Goal: Information Seeking & Learning: Learn about a topic

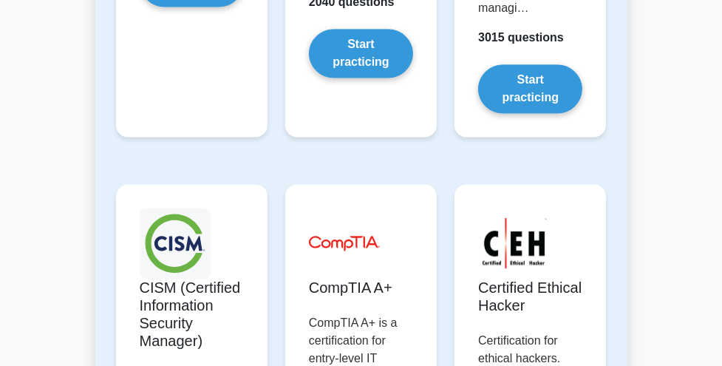
scroll to position [2966, 0]
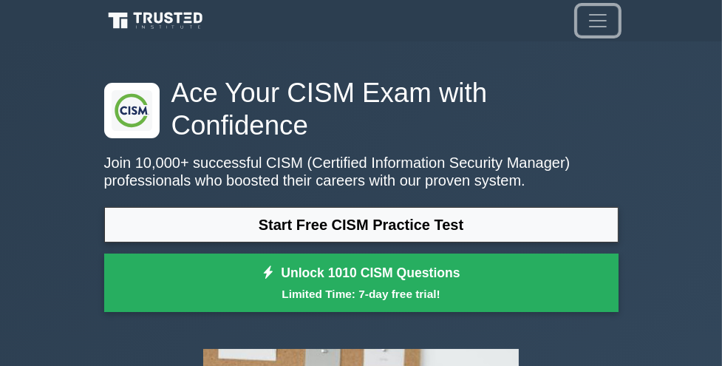
click at [590, 30] on span "Toggle navigation" at bounding box center [598, 21] width 22 height 22
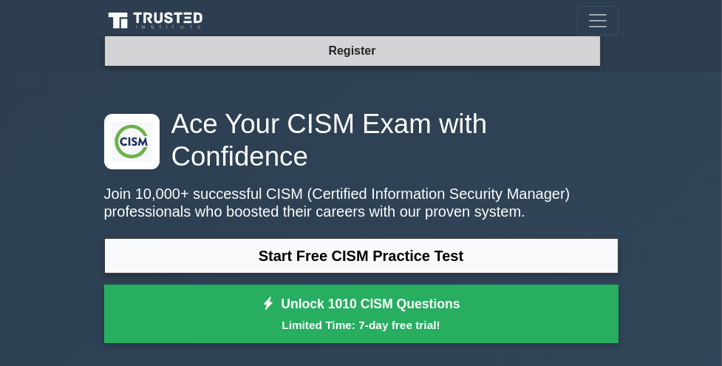
click at [369, 53] on link "Register" at bounding box center [351, 50] width 65 height 18
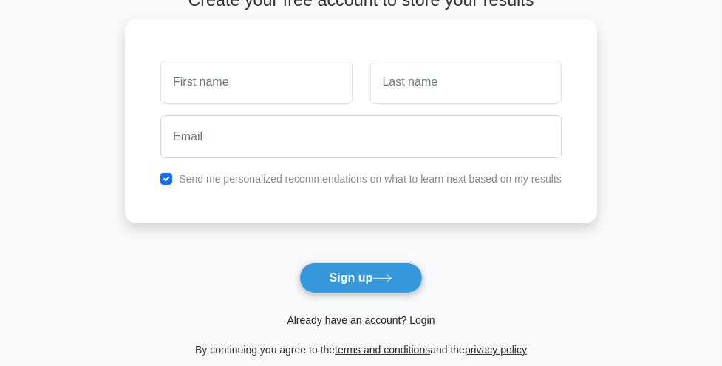
scroll to position [93, 0]
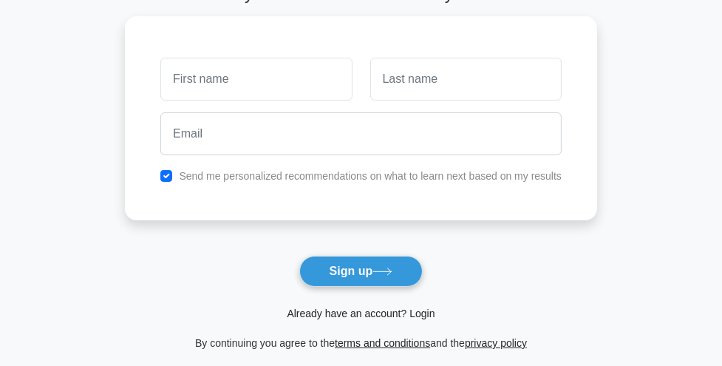
click at [408, 308] on link "Already have an account? Login" at bounding box center [361, 313] width 148 height 12
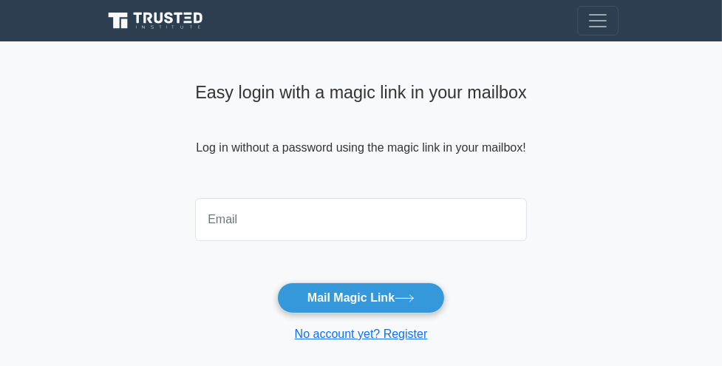
click at [350, 198] on input "email" at bounding box center [361, 219] width 332 height 43
type input "Gh.lopez15@gmail.com"
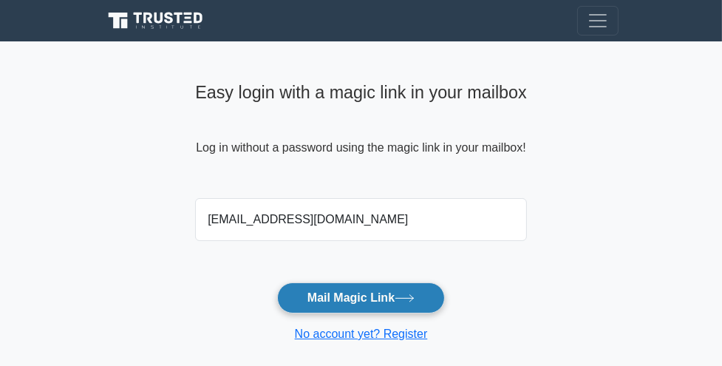
click at [325, 303] on button "Mail Magic Link" at bounding box center [361, 297] width 168 height 31
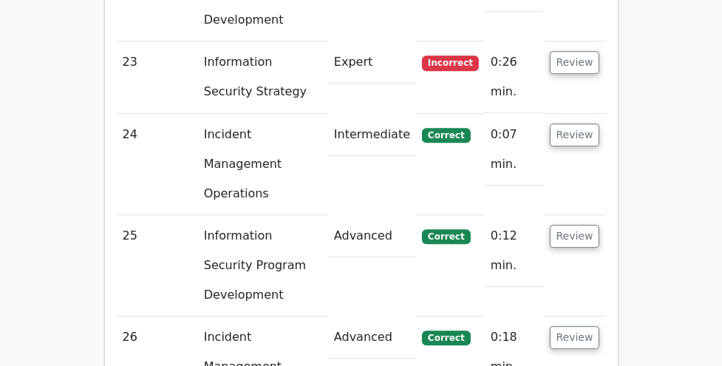
scroll to position [3891, 0]
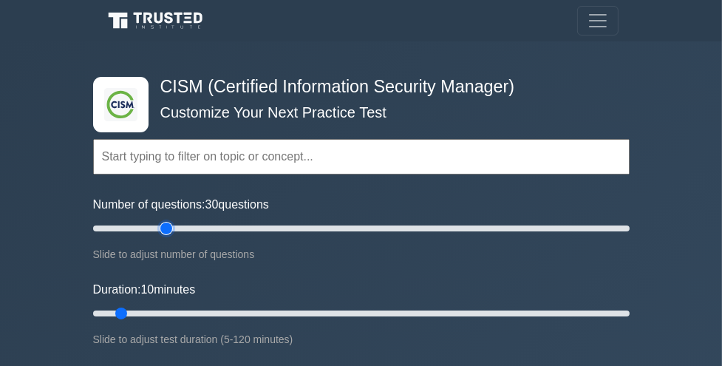
type input "30"
click at [168, 226] on input "Number of questions: 30 questions" at bounding box center [361, 228] width 537 height 18
click at [255, 313] on input "Duration: 10 minutes" at bounding box center [361, 313] width 537 height 18
type input "45"
click at [287, 313] on input "Duration: 40 minutes" at bounding box center [361, 313] width 537 height 18
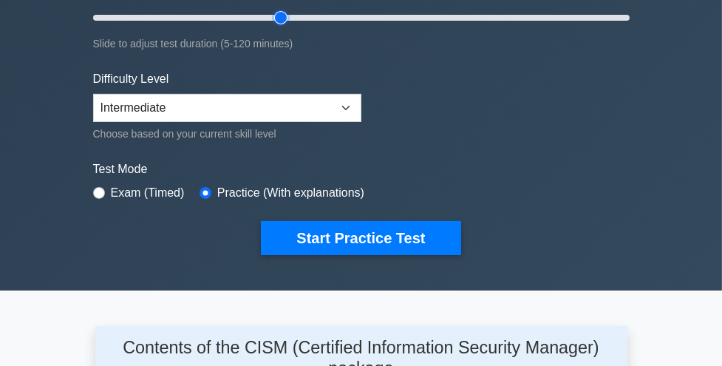
scroll to position [296, 0]
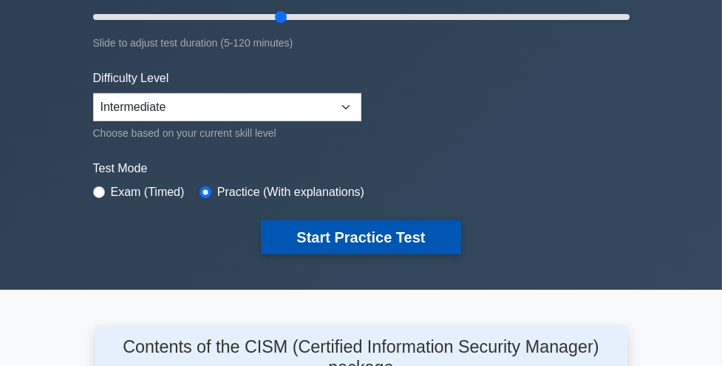
click at [309, 231] on button "Start Practice Test" at bounding box center [361, 237] width 200 height 34
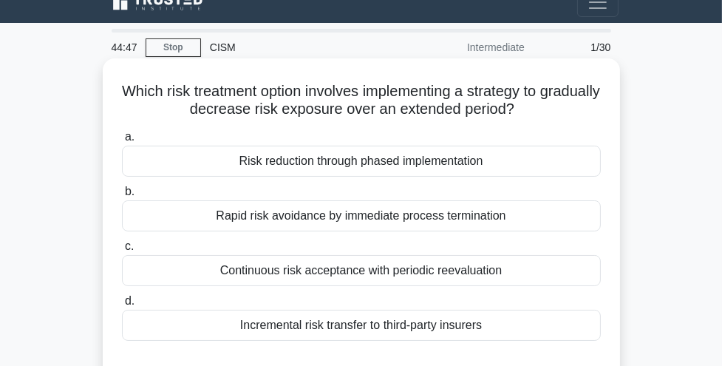
scroll to position [18, 0]
click at [373, 161] on div "Risk reduction through phased implementation" at bounding box center [361, 161] width 479 height 31
click at [122, 142] on input "a. Risk reduction through phased implementation" at bounding box center [122, 137] width 0 height 10
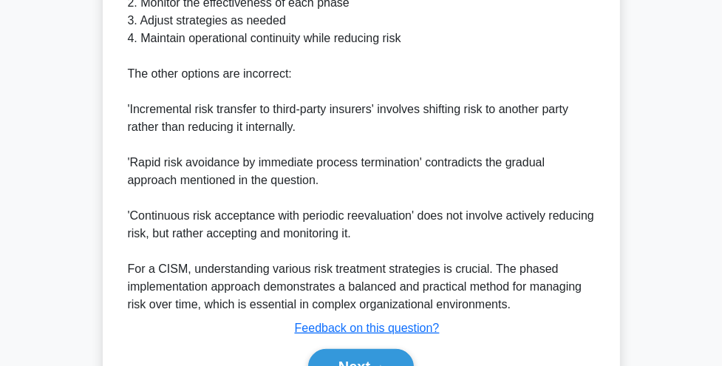
scroll to position [625, 0]
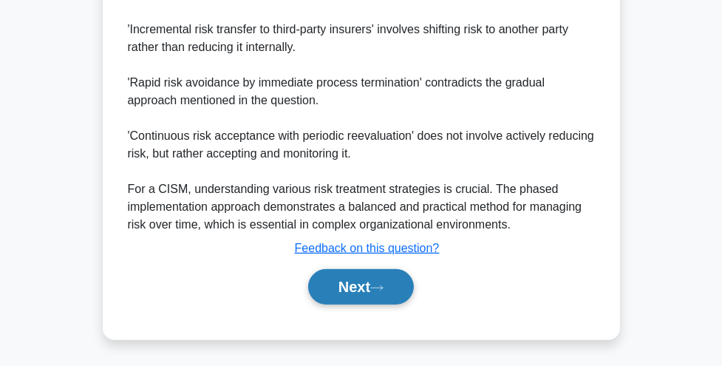
click at [365, 290] on button "Next" at bounding box center [361, 286] width 106 height 35
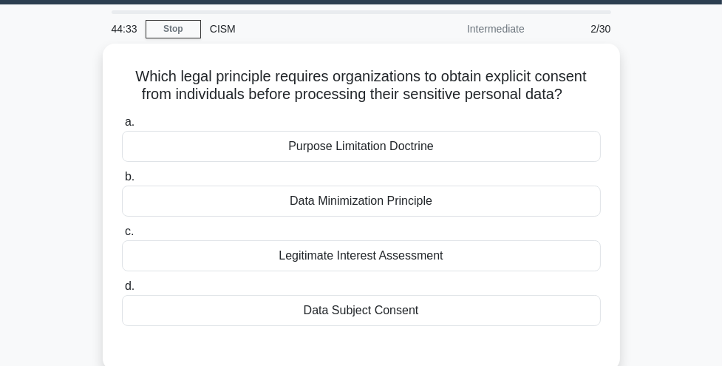
scroll to position [36, 0]
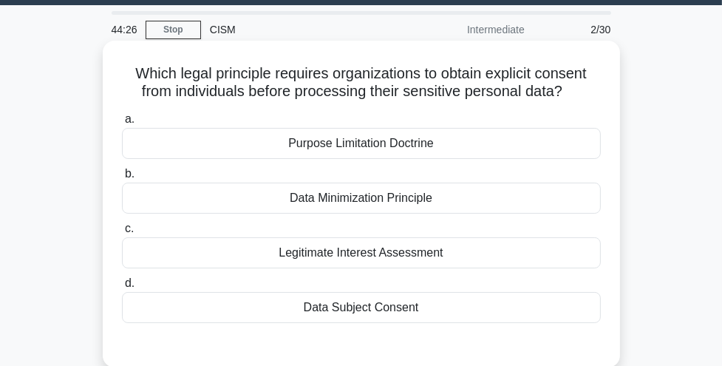
click at [364, 310] on div "Data Subject Consent" at bounding box center [361, 307] width 479 height 31
click at [122, 288] on input "d. Data Subject Consent" at bounding box center [122, 284] width 0 height 10
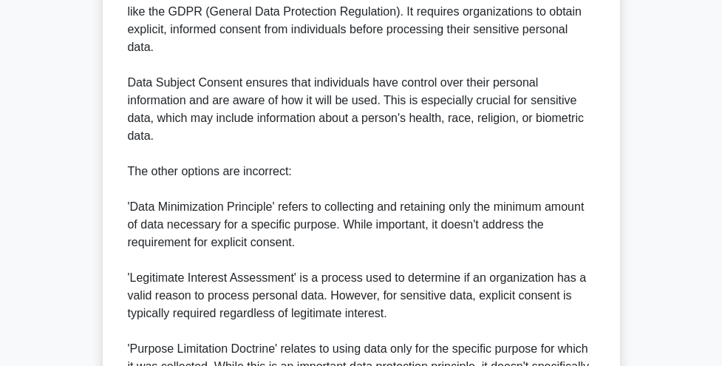
scroll to position [625, 0]
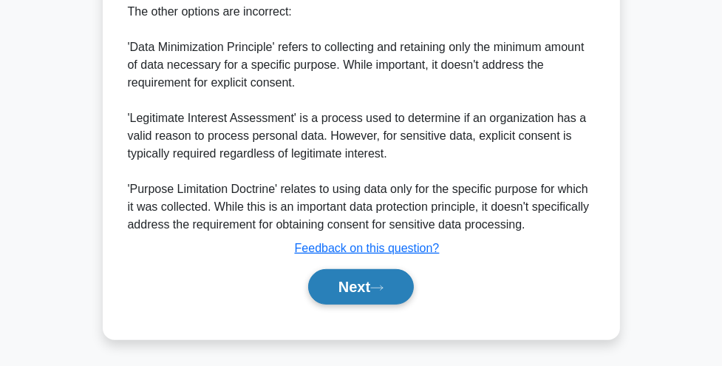
click at [364, 289] on button "Next" at bounding box center [361, 286] width 106 height 35
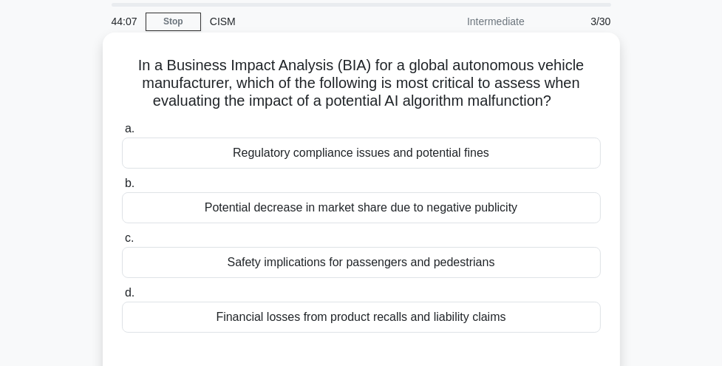
scroll to position [44, 0]
click at [460, 270] on div "Safety implications for passengers and pedestrians" at bounding box center [361, 263] width 479 height 31
click at [122, 244] on input "c. Safety implications for passengers and pedestrians" at bounding box center [122, 239] width 0 height 10
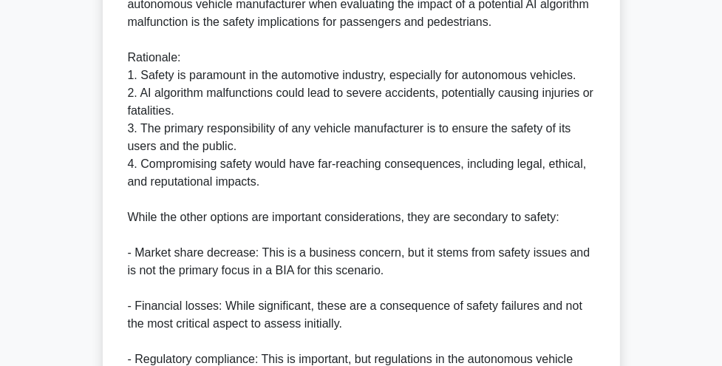
scroll to position [678, 0]
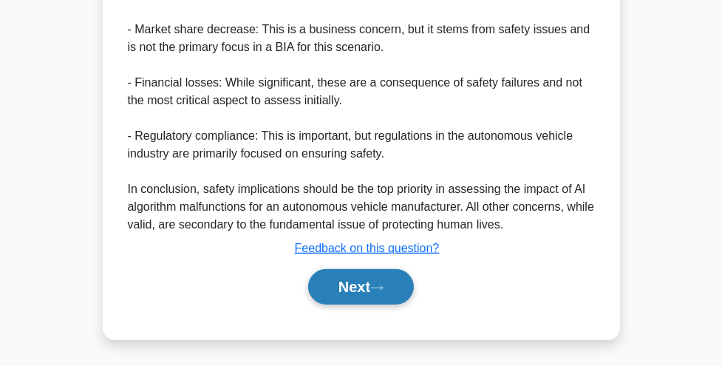
click at [395, 287] on button "Next" at bounding box center [361, 286] width 106 height 35
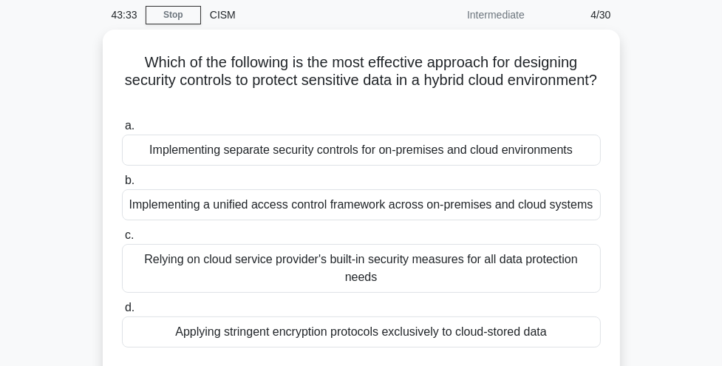
scroll to position [50, 0]
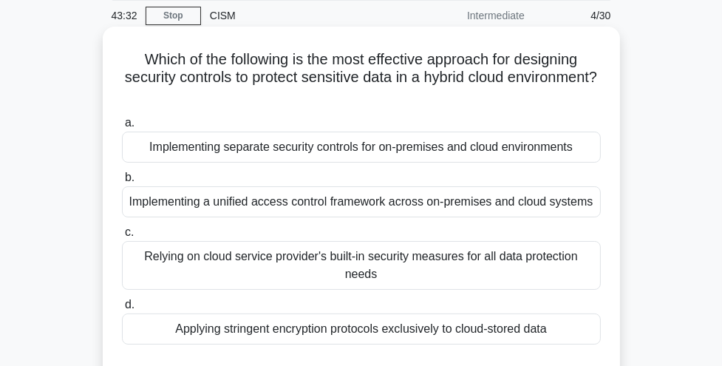
click at [399, 211] on div "Implementing a unified access control framework across on-premises and cloud sy…" at bounding box center [361, 201] width 479 height 31
click at [122, 183] on input "b. Implementing a unified access control framework across on-premises and cloud…" at bounding box center [122, 178] width 0 height 10
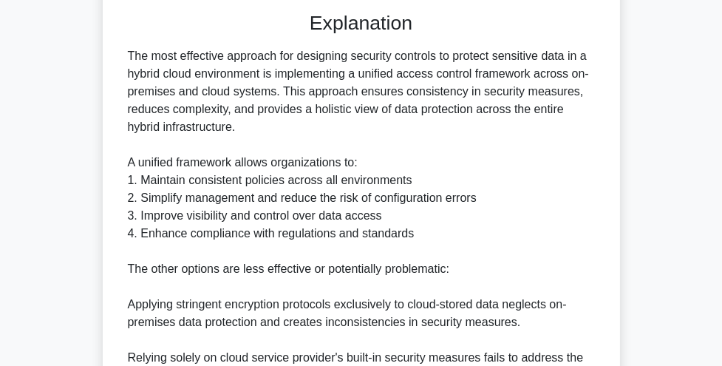
scroll to position [643, 0]
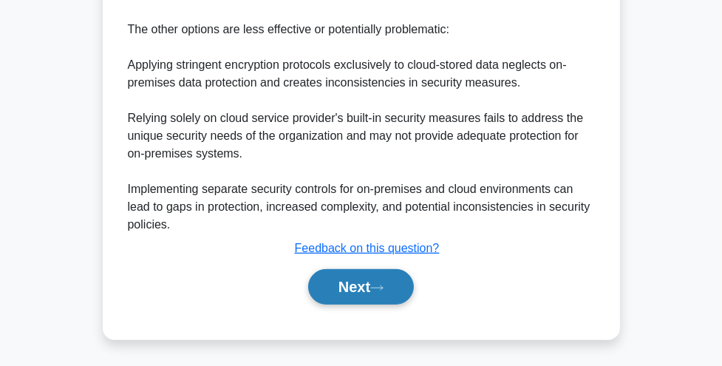
click at [386, 302] on button "Next" at bounding box center [361, 286] width 106 height 35
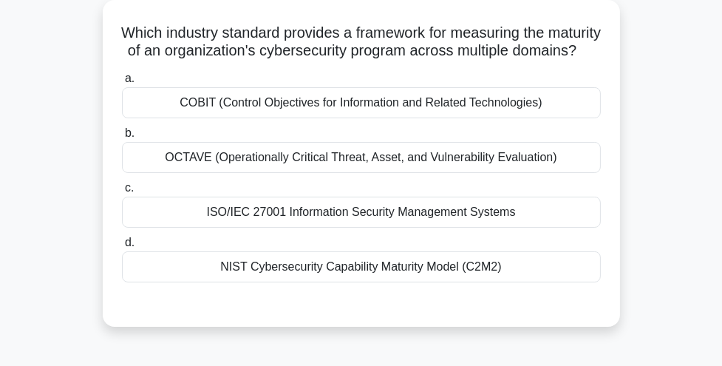
scroll to position [76, 0]
click at [377, 283] on div "NIST Cybersecurity Capability Maturity Model (C2M2)" at bounding box center [361, 267] width 479 height 31
click at [122, 248] on input "d. NIST Cybersecurity Capability Maturity Model (C2M2)" at bounding box center [122, 244] width 0 height 10
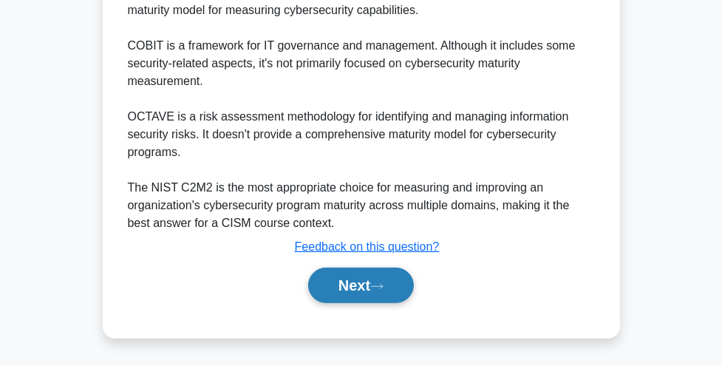
click at [377, 287] on icon at bounding box center [376, 286] width 13 height 8
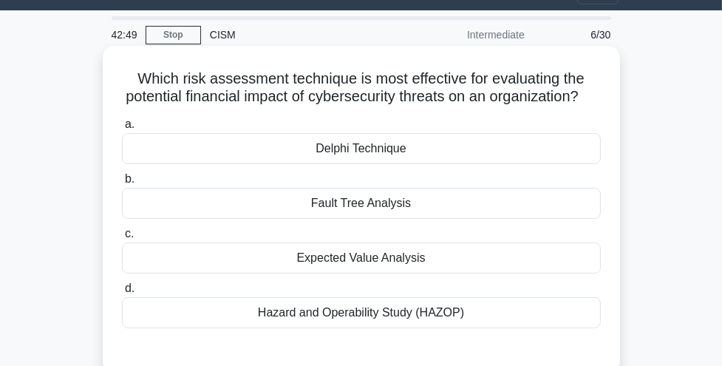
scroll to position [30, 0]
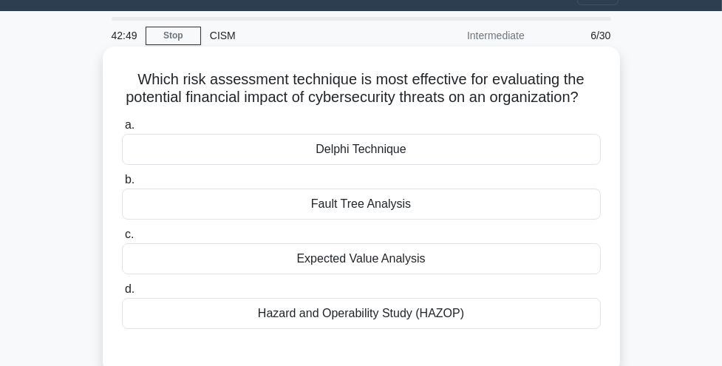
click at [404, 310] on div "Hazard and Operability Study (HAZOP)" at bounding box center [361, 313] width 479 height 31
click at [122, 294] on input "d. Hazard and Operability Study (HAZOP)" at bounding box center [122, 290] width 0 height 10
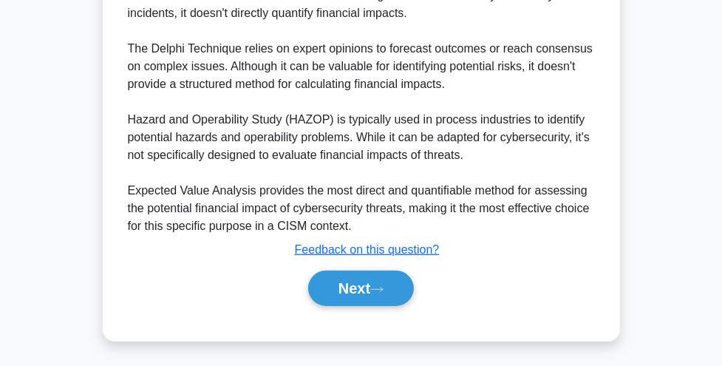
scroll to position [663, 0]
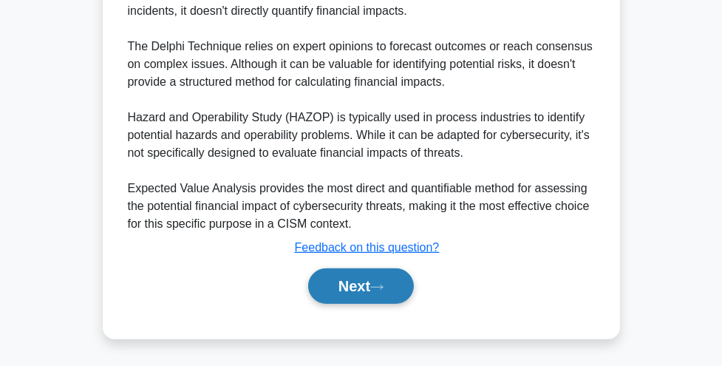
click at [399, 294] on button "Next" at bounding box center [361, 285] width 106 height 35
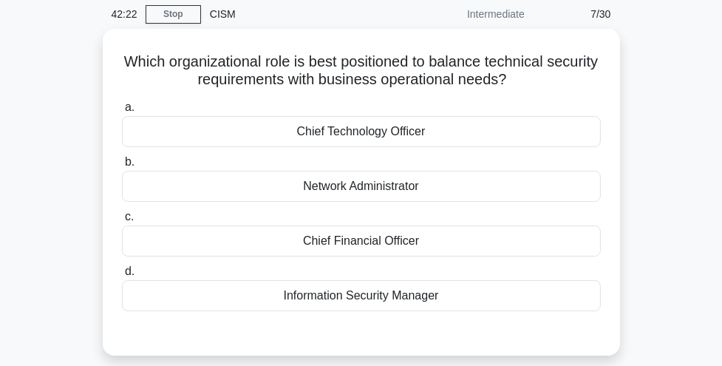
scroll to position [51, 0]
click at [399, 294] on div "Information Security Manager" at bounding box center [361, 296] width 479 height 31
click at [122, 277] on input "d. Information Security Manager" at bounding box center [122, 273] width 0 height 10
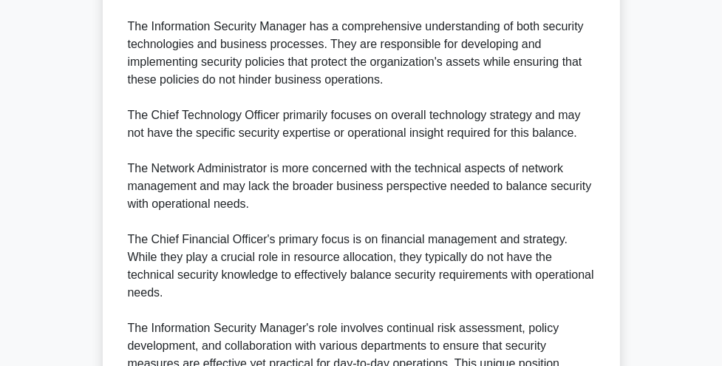
scroll to position [625, 0]
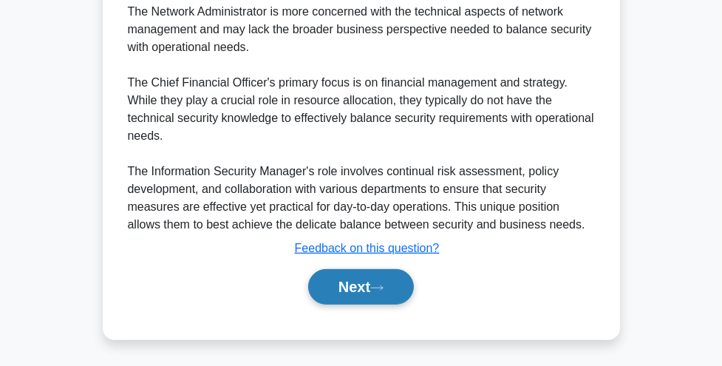
click at [397, 290] on button "Next" at bounding box center [361, 286] width 106 height 35
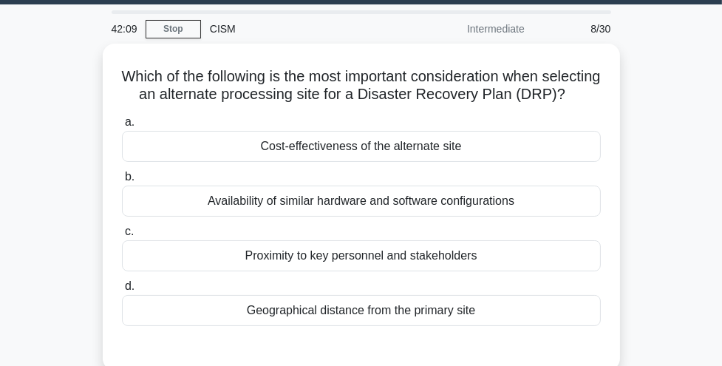
scroll to position [36, 0]
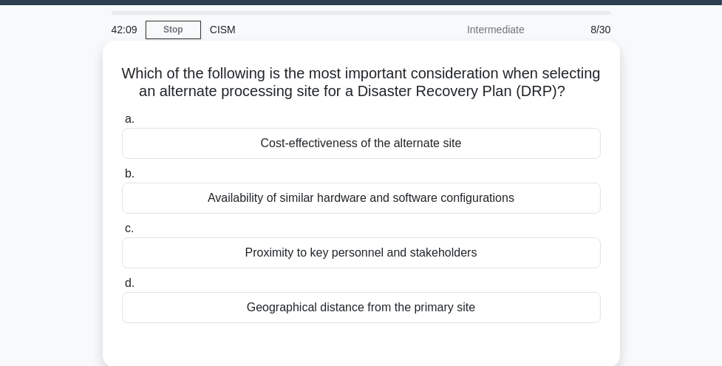
click at [392, 321] on div "Geographical distance from the primary site" at bounding box center [361, 307] width 479 height 31
click at [122, 288] on input "d. Geographical distance from the primary site" at bounding box center [122, 284] width 0 height 10
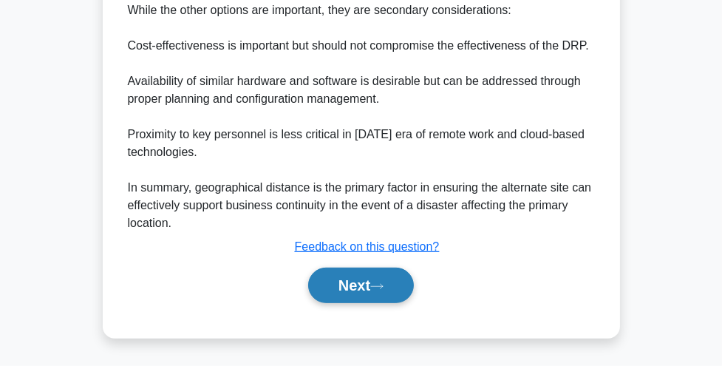
click at [384, 285] on icon at bounding box center [376, 286] width 13 height 8
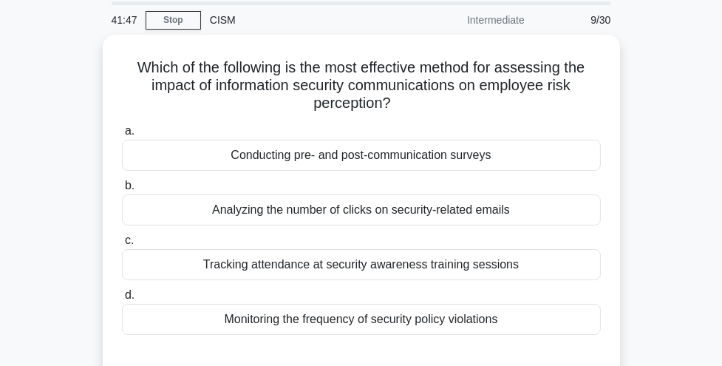
scroll to position [46, 0]
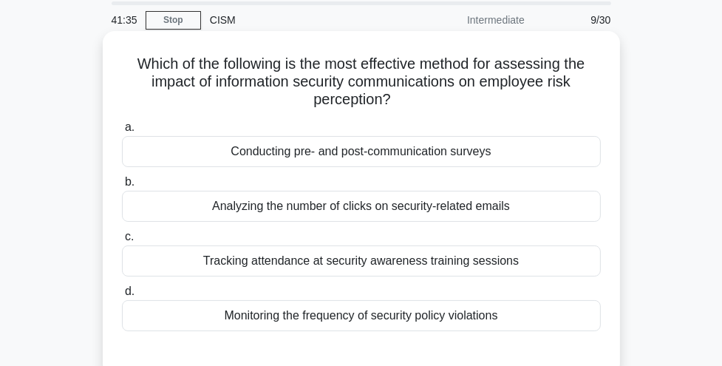
click at [385, 205] on div "Analyzing the number of clicks on security-related emails" at bounding box center [361, 206] width 479 height 31
click at [122, 187] on input "b. Analyzing the number of clicks on security-related emails" at bounding box center [122, 182] width 0 height 10
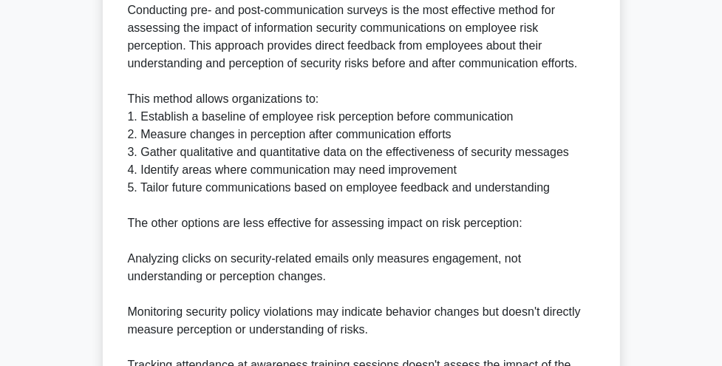
scroll to position [563, 0]
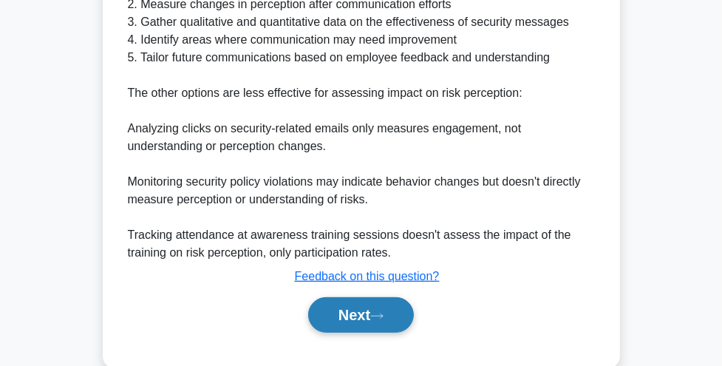
click at [363, 305] on button "Next" at bounding box center [361, 314] width 106 height 35
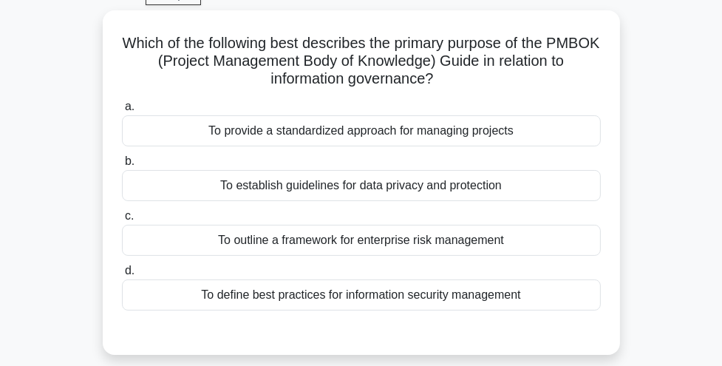
scroll to position [72, 0]
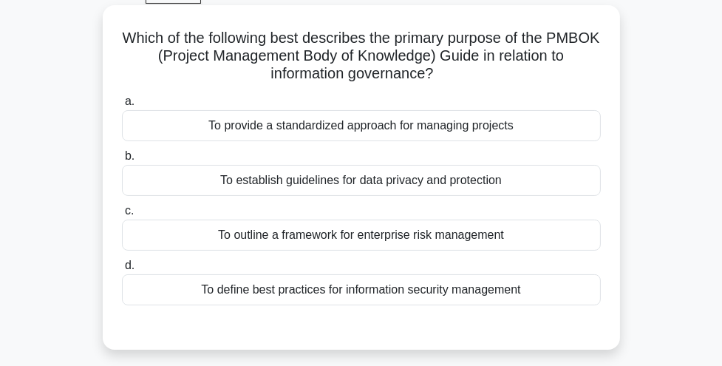
click at [369, 241] on div "To outline a framework for enterprise risk management" at bounding box center [361, 234] width 479 height 31
click at [122, 216] on input "c. To outline a framework for enterprise risk management" at bounding box center [122, 211] width 0 height 10
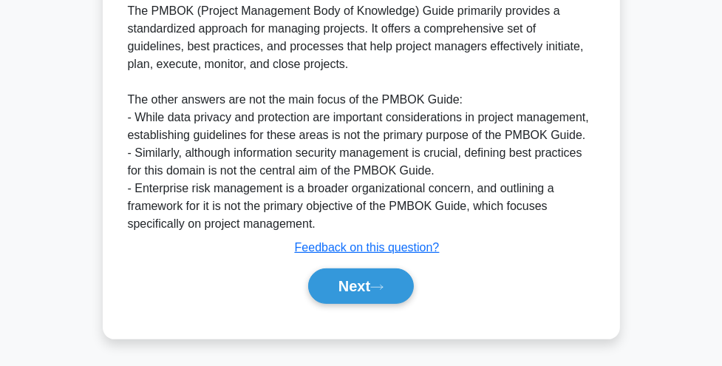
scroll to position [431, 0]
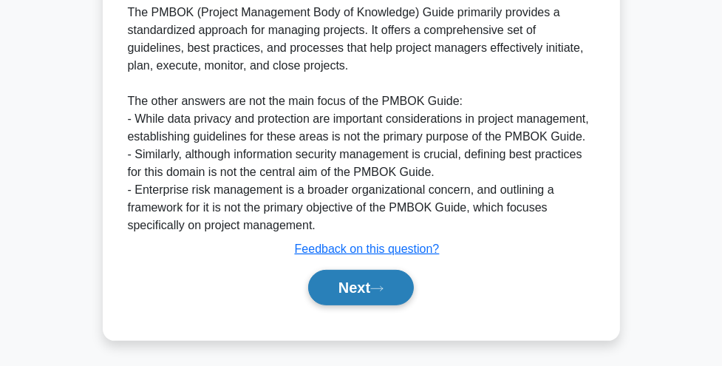
click at [368, 282] on button "Next" at bounding box center [361, 287] width 106 height 35
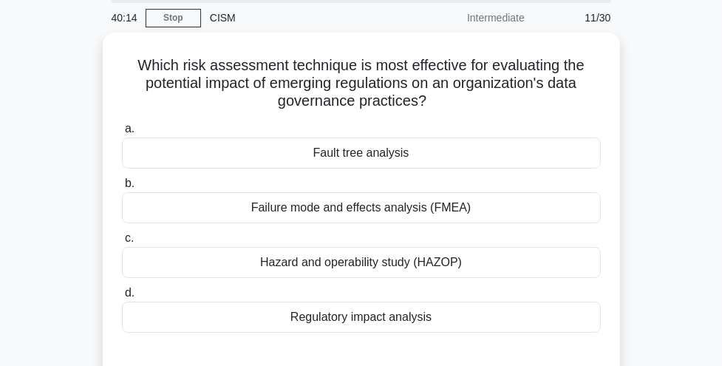
scroll to position [48, 0]
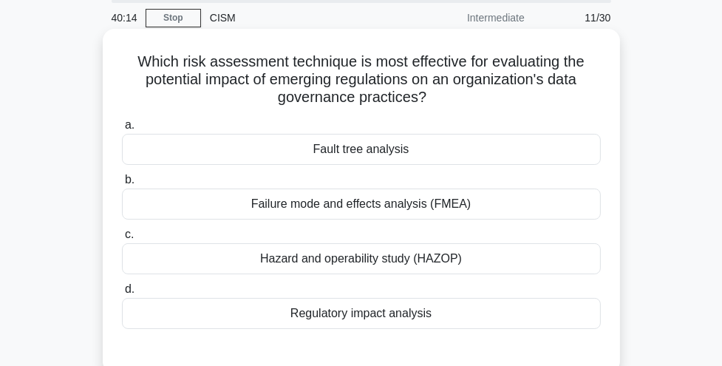
click at [368, 312] on div "Regulatory impact analysis" at bounding box center [361, 313] width 479 height 31
click at [122, 294] on input "d. Regulatory impact analysis" at bounding box center [122, 290] width 0 height 10
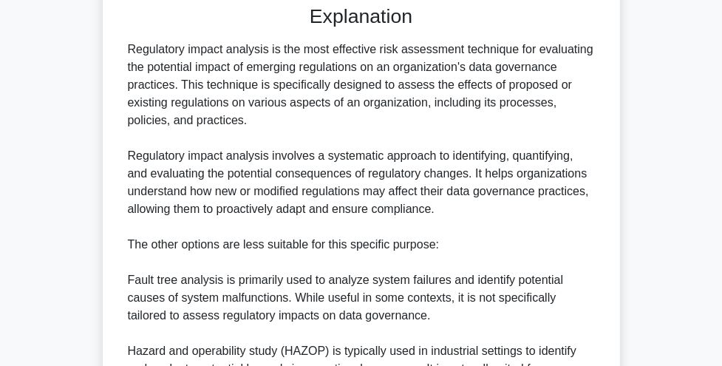
scroll to position [625, 0]
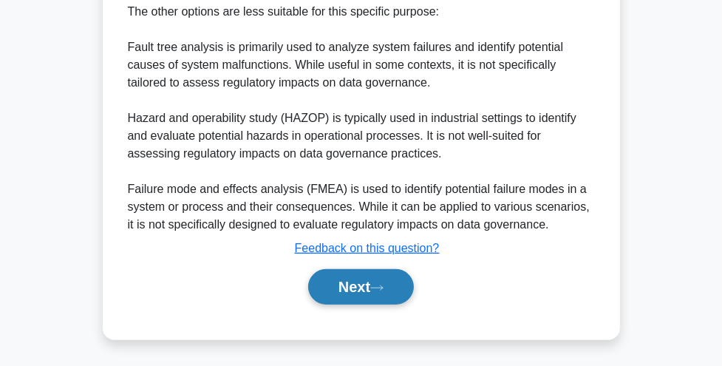
click at [366, 291] on button "Next" at bounding box center [361, 286] width 106 height 35
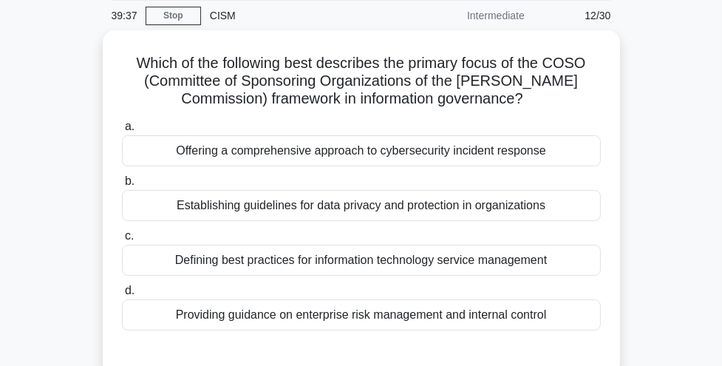
scroll to position [50, 0]
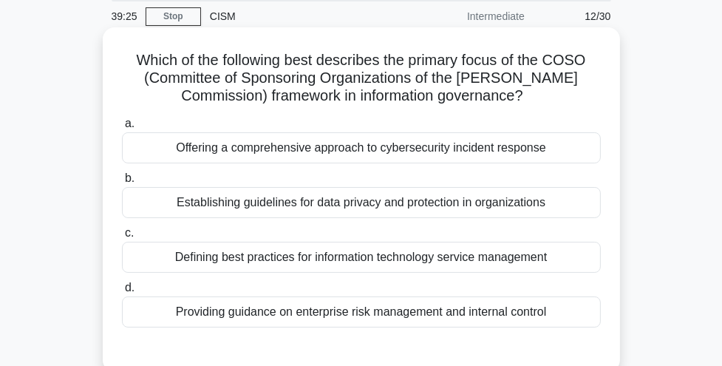
click at [368, 264] on div "Defining best practices for information technology service management" at bounding box center [361, 257] width 479 height 31
click at [122, 238] on input "c. Defining best practices for information technology service management" at bounding box center [122, 233] width 0 height 10
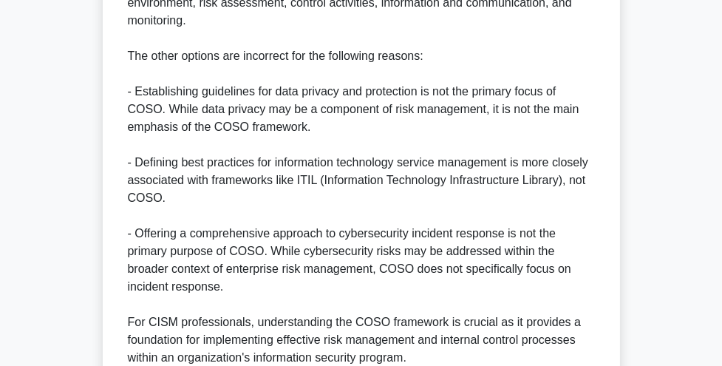
scroll to position [734, 0]
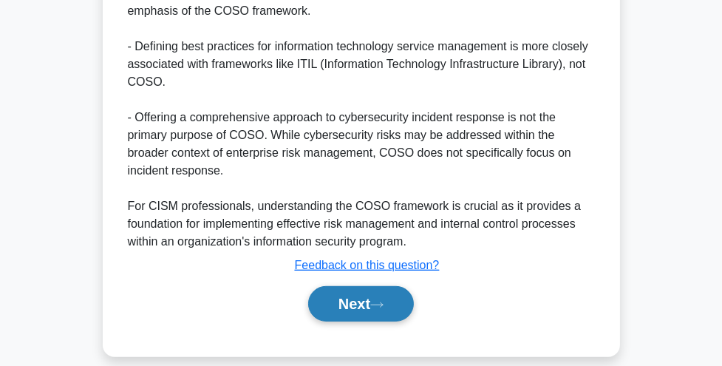
click at [364, 286] on button "Next" at bounding box center [361, 303] width 106 height 35
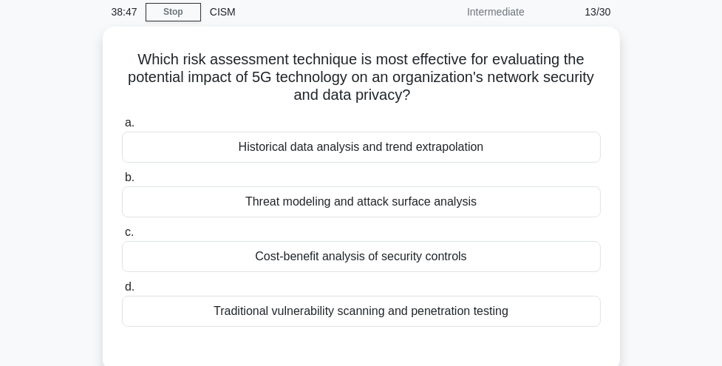
scroll to position [55, 0]
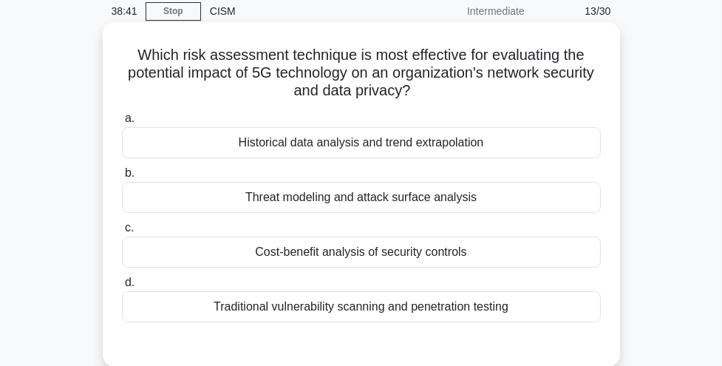
click at [384, 200] on div "Threat modeling and attack surface analysis" at bounding box center [361, 197] width 479 height 31
click at [122, 178] on input "b. Threat modeling and attack surface analysis" at bounding box center [122, 173] width 0 height 10
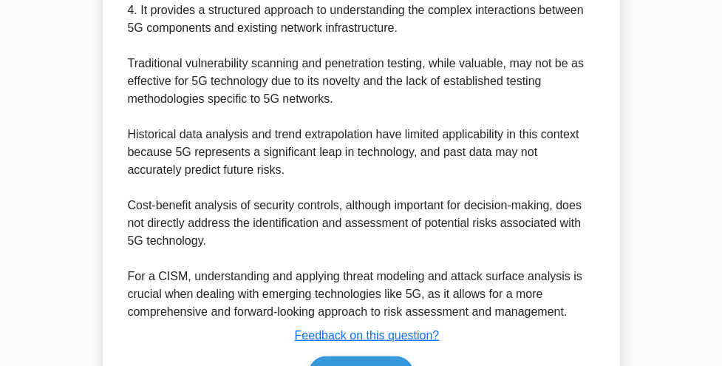
scroll to position [714, 0]
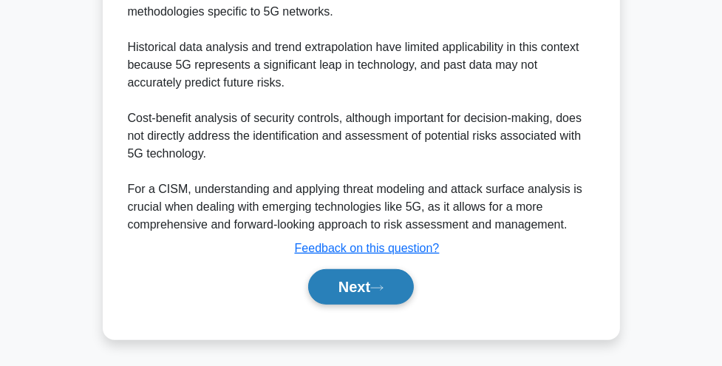
click at [371, 277] on button "Next" at bounding box center [361, 286] width 106 height 35
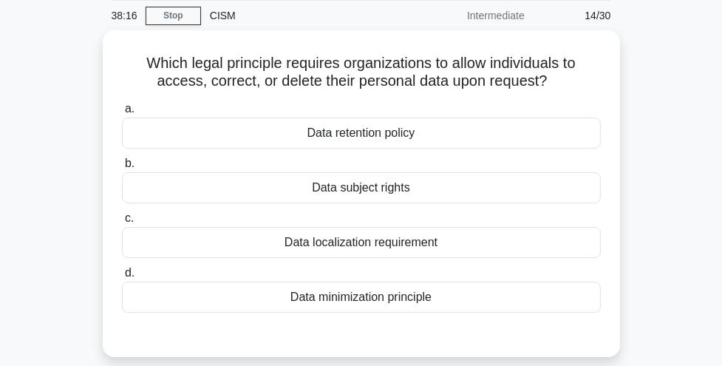
scroll to position [53, 0]
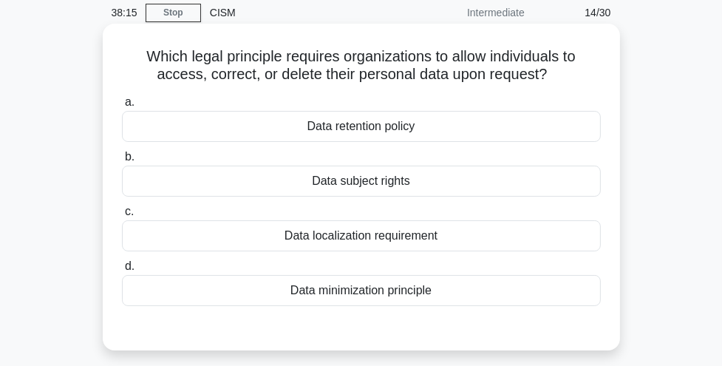
click at [381, 180] on div "Data subject rights" at bounding box center [361, 181] width 479 height 31
click at [122, 162] on input "b. Data subject rights" at bounding box center [122, 157] width 0 height 10
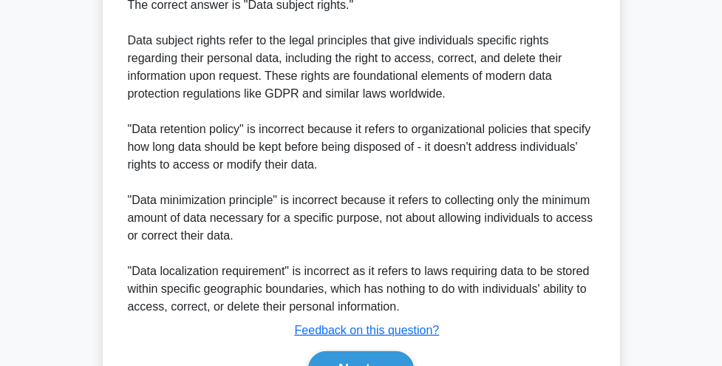
scroll to position [501, 0]
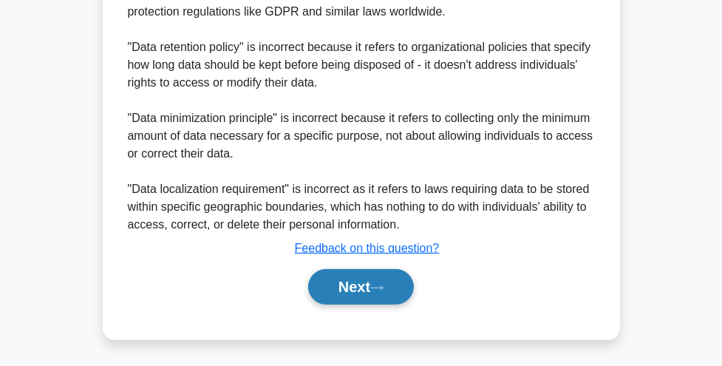
click at [366, 285] on button "Next" at bounding box center [361, 286] width 106 height 35
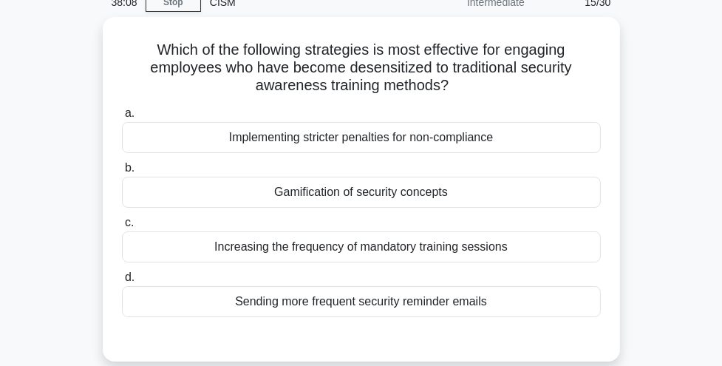
scroll to position [64, 0]
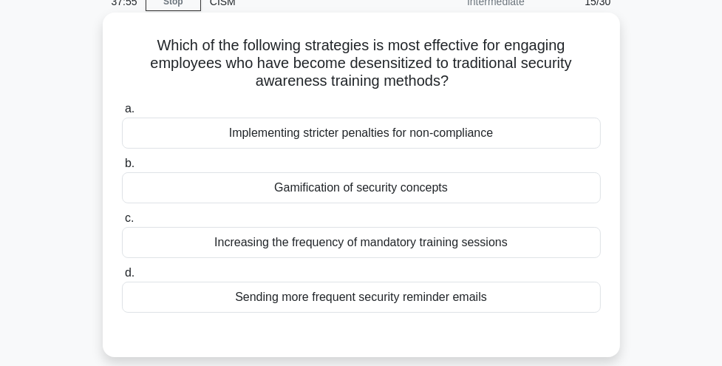
click at [377, 200] on div "Gamification of security concepts" at bounding box center [361, 187] width 479 height 31
click at [122, 168] on input "b. Gamification of security concepts" at bounding box center [122, 164] width 0 height 10
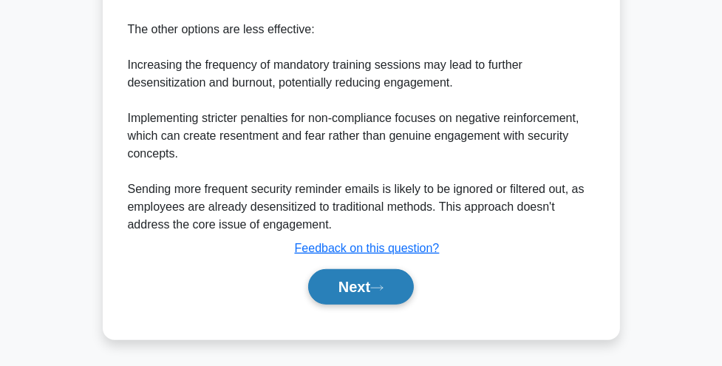
click at [356, 298] on button "Next" at bounding box center [361, 286] width 106 height 35
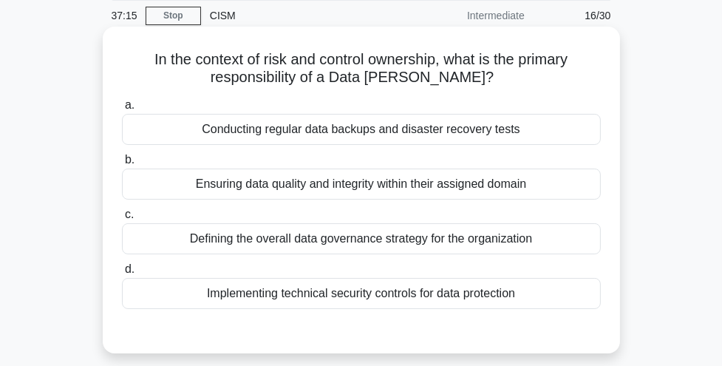
scroll to position [50, 0]
click at [386, 187] on div "Ensuring data quality and integrity within their assigned domain" at bounding box center [361, 184] width 479 height 31
click at [122, 166] on input "b. Ensuring data quality and integrity within their assigned domain" at bounding box center [122, 161] width 0 height 10
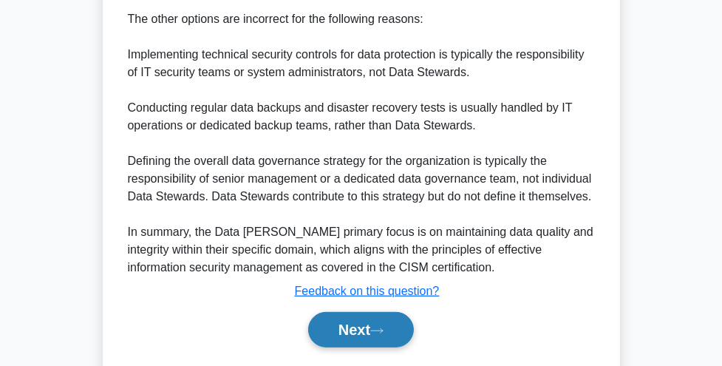
click at [364, 336] on button "Next" at bounding box center [361, 329] width 106 height 35
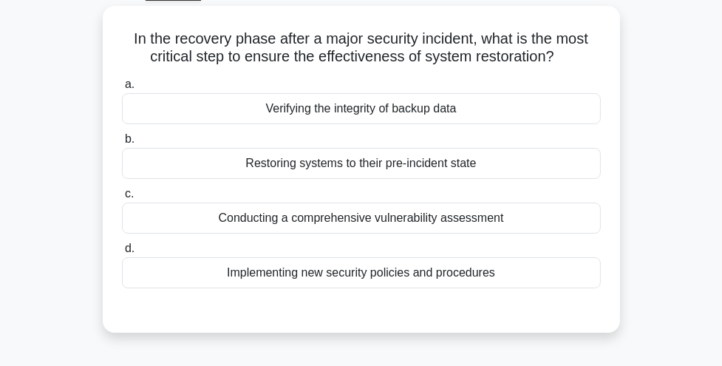
scroll to position [73, 0]
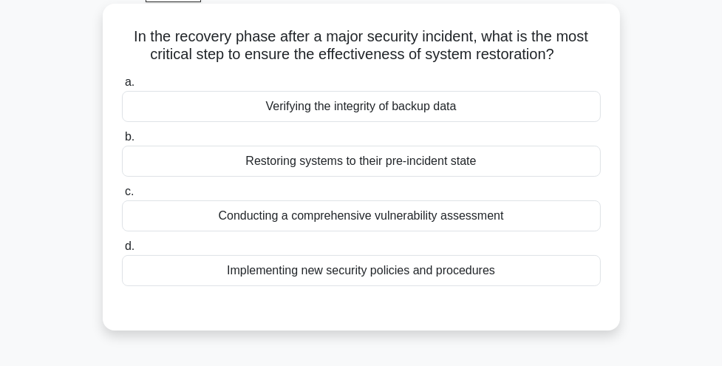
click at [407, 168] on div "Restoring systems to their pre-incident state" at bounding box center [361, 161] width 479 height 31
click at [122, 142] on input "b. Restoring systems to their pre-incident state" at bounding box center [122, 137] width 0 height 10
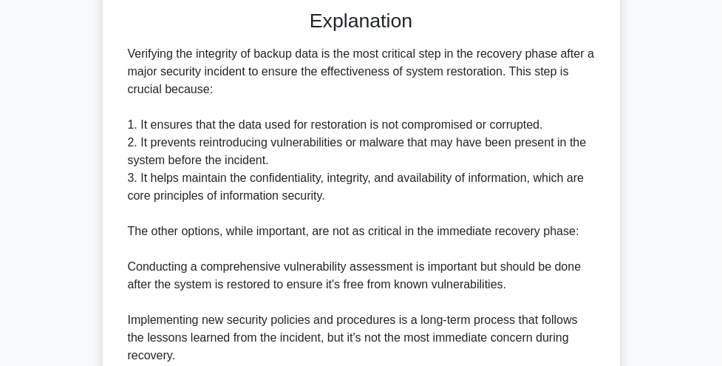
scroll to position [645, 0]
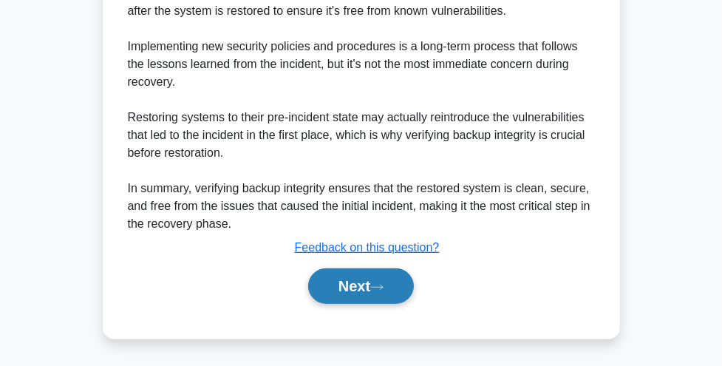
click at [386, 279] on button "Next" at bounding box center [361, 285] width 106 height 35
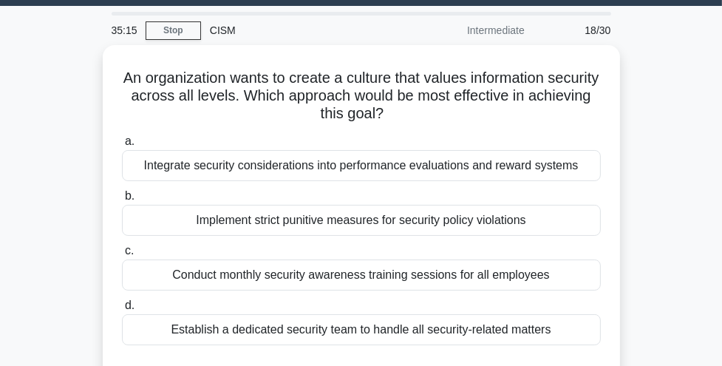
scroll to position [37, 0]
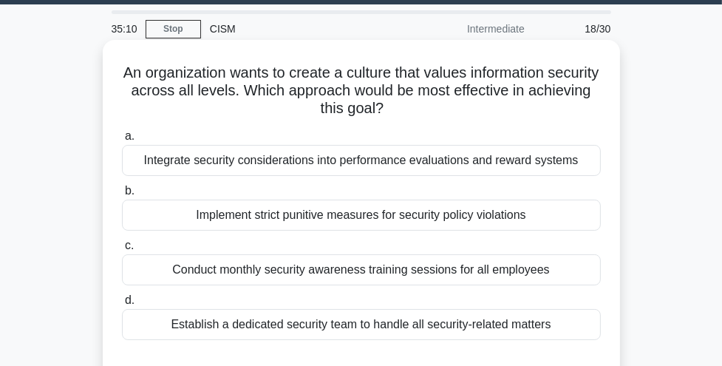
click at [395, 324] on div "Establish a dedicated security team to handle all security-related matters" at bounding box center [361, 324] width 479 height 31
click at [122, 305] on input "d. Establish a dedicated security team to handle all security-related matters" at bounding box center [122, 301] width 0 height 10
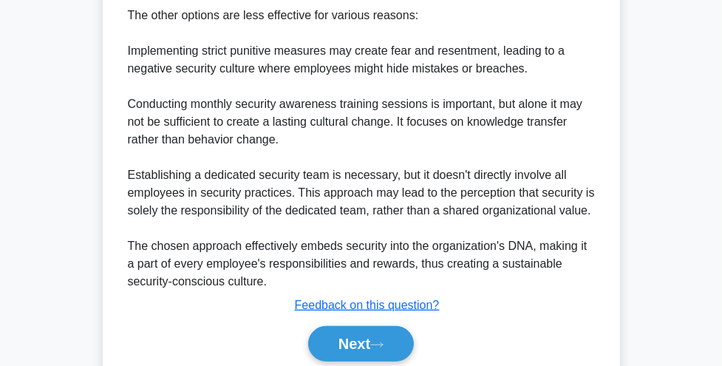
scroll to position [698, 0]
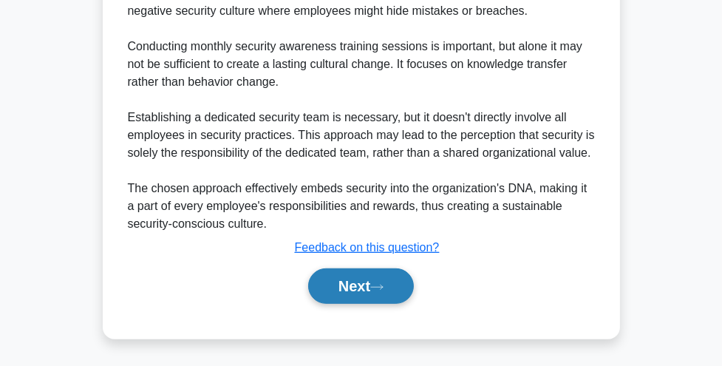
click at [392, 293] on button "Next" at bounding box center [361, 285] width 106 height 35
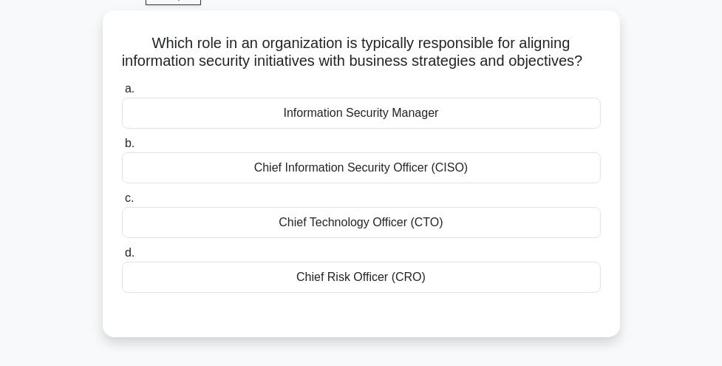
scroll to position [68, 0]
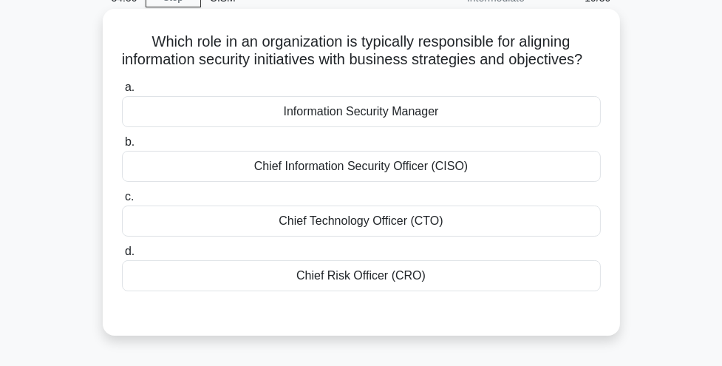
click at [413, 182] on div "Chief Information Security Officer (CISO)" at bounding box center [361, 166] width 479 height 31
click at [122, 147] on input "b. Chief Information Security Officer (CISO)" at bounding box center [122, 142] width 0 height 10
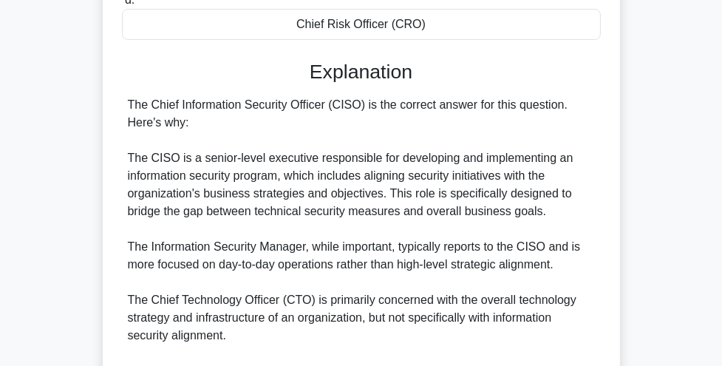
scroll to position [590, 0]
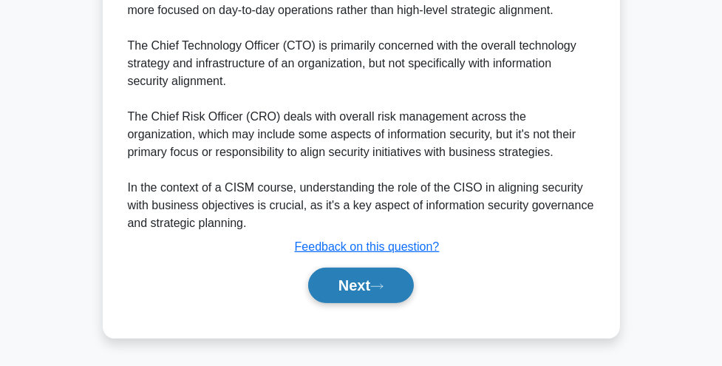
click at [378, 288] on icon at bounding box center [376, 286] width 13 height 8
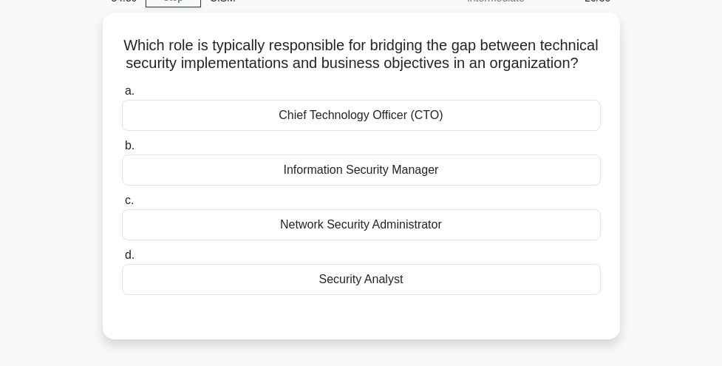
scroll to position [67, 0]
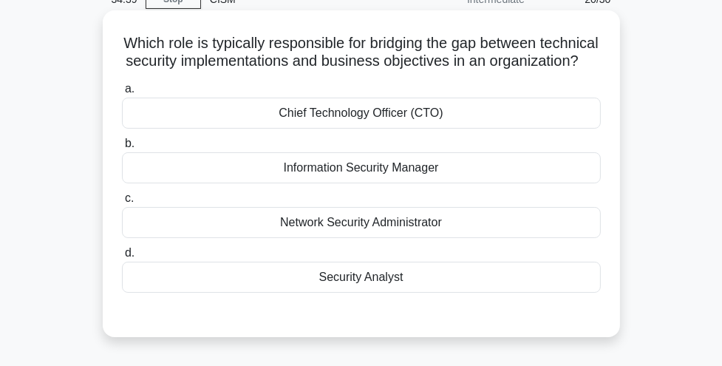
click at [397, 165] on div "Information Security Manager" at bounding box center [361, 167] width 479 height 31
click at [122, 149] on input "b. Information Security Manager" at bounding box center [122, 144] width 0 height 10
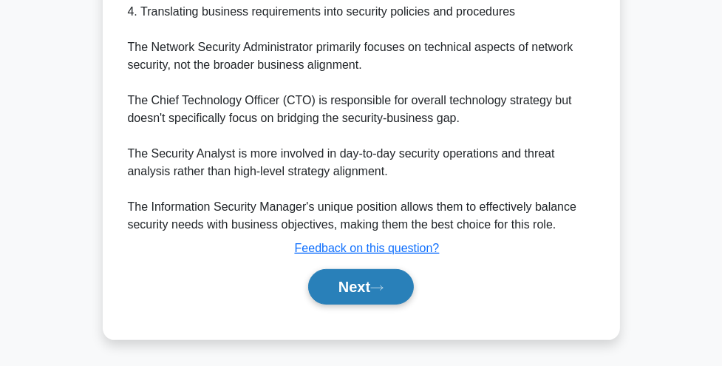
click at [364, 279] on button "Next" at bounding box center [361, 286] width 106 height 35
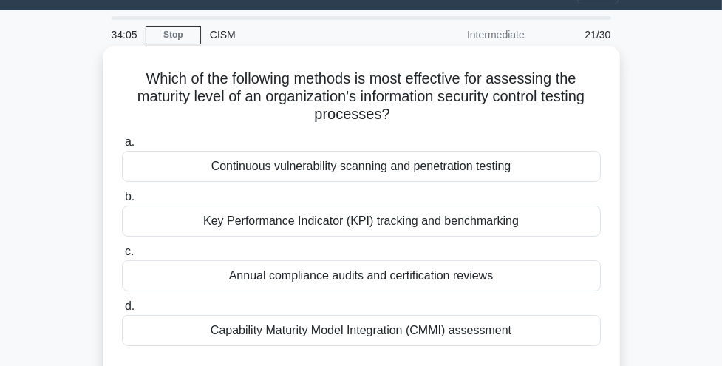
scroll to position [30, 0]
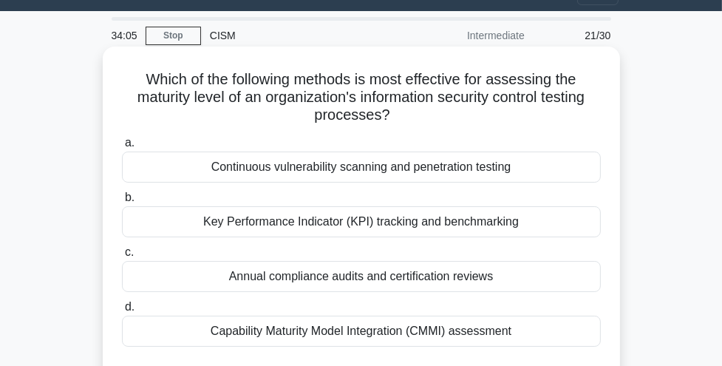
click at [370, 276] on div "Annual compliance audits and certification reviews" at bounding box center [361, 276] width 479 height 31
click at [122, 257] on input "c. Annual compliance audits and certification reviews" at bounding box center [122, 253] width 0 height 10
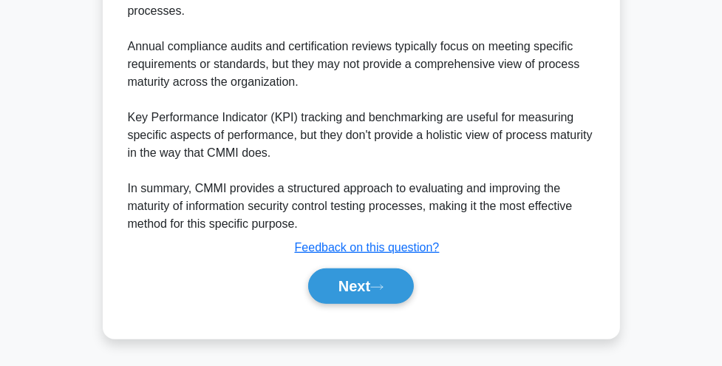
click at [364, 293] on button "Next" at bounding box center [361, 285] width 106 height 35
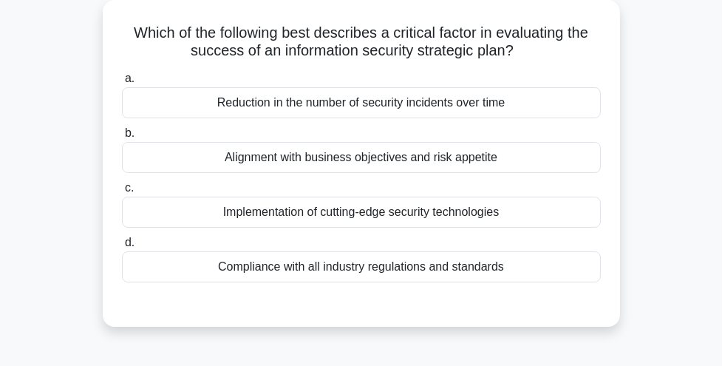
scroll to position [80, 0]
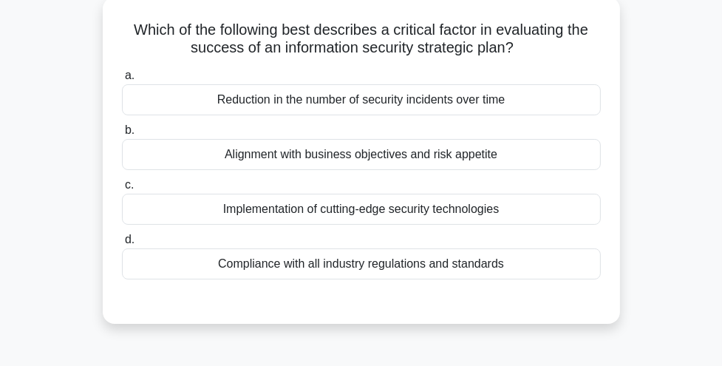
click at [437, 153] on div "Alignment with business objectives and risk appetite" at bounding box center [361, 154] width 479 height 31
click at [122, 135] on input "b. Alignment with business objectives and risk appetite" at bounding box center [122, 131] width 0 height 10
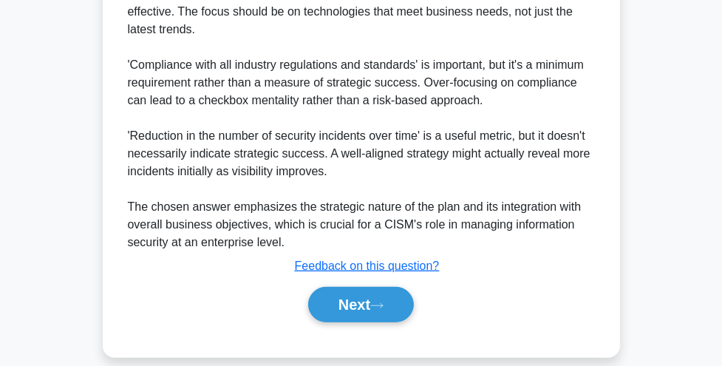
scroll to position [678, 0]
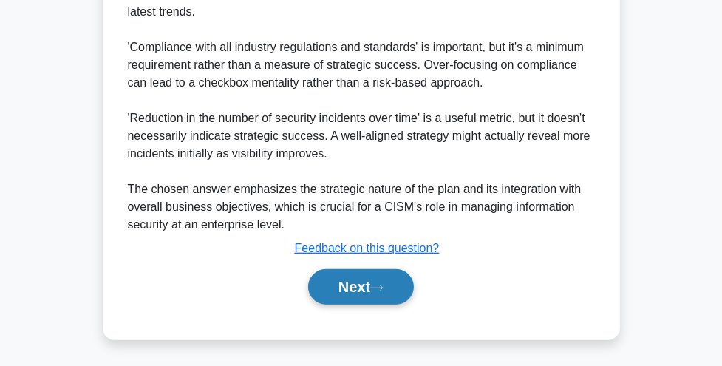
click at [393, 296] on button "Next" at bounding box center [361, 286] width 106 height 35
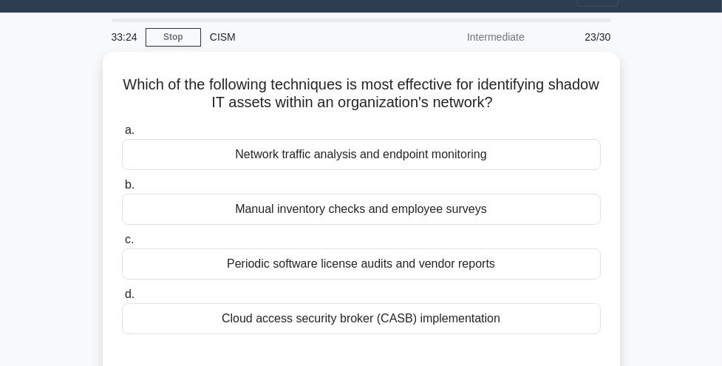
scroll to position [27, 0]
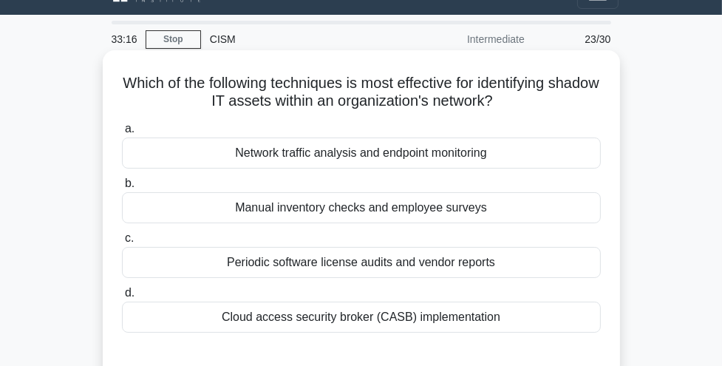
click at [450, 157] on div "Network traffic analysis and endpoint monitoring" at bounding box center [361, 152] width 479 height 31
click at [122, 134] on input "a. Network traffic analysis and endpoint monitoring" at bounding box center [122, 129] width 0 height 10
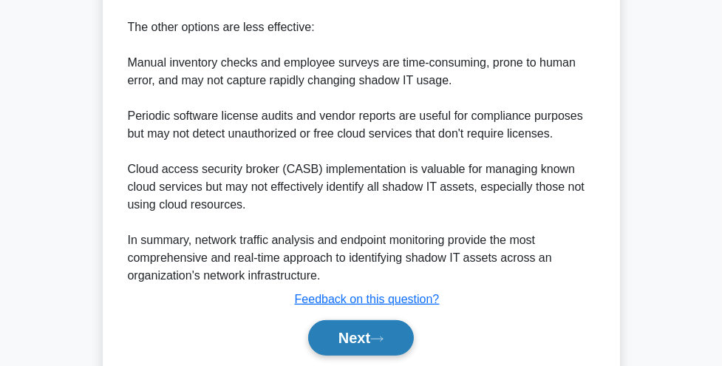
click at [384, 337] on icon at bounding box center [376, 339] width 13 height 8
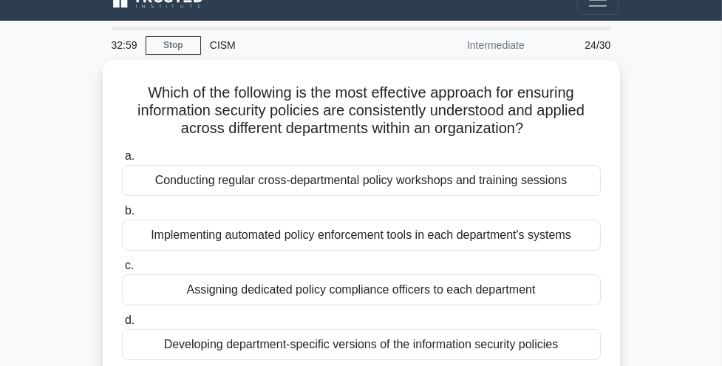
scroll to position [20, 0]
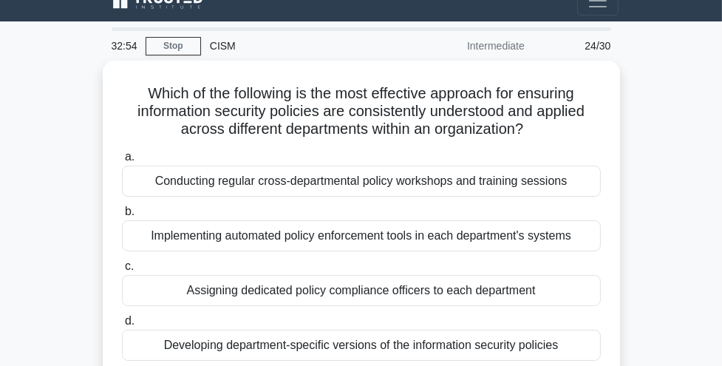
click at [387, 337] on div "Developing department-specific versions of the information security policies" at bounding box center [361, 345] width 479 height 31
click at [122, 326] on input "d. Developing department-specific versions of the information security policies" at bounding box center [122, 321] width 0 height 10
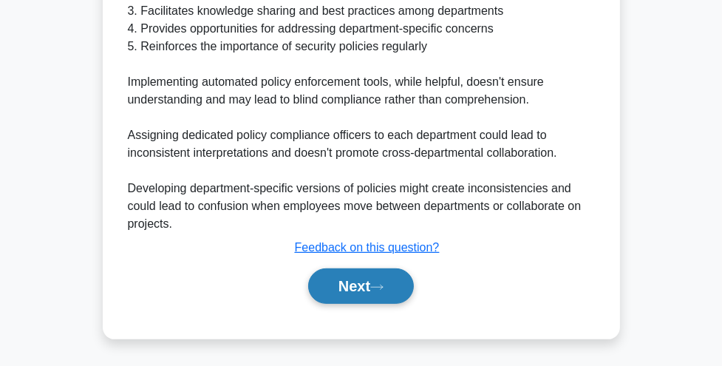
click at [411, 280] on button "Next" at bounding box center [361, 285] width 106 height 35
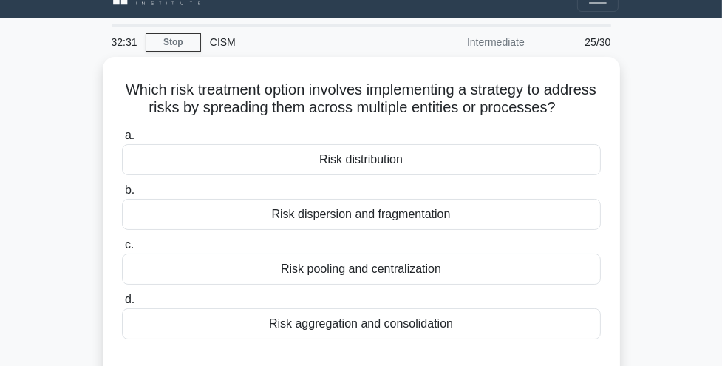
scroll to position [25, 0]
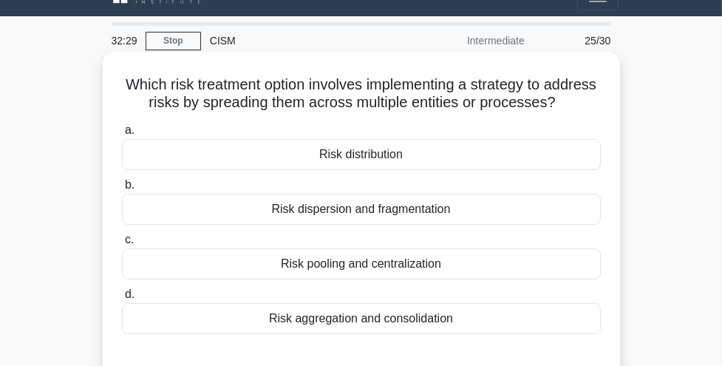
click at [446, 149] on div "Risk distribution" at bounding box center [361, 154] width 479 height 31
click at [122, 135] on input "a. Risk distribution" at bounding box center [122, 131] width 0 height 10
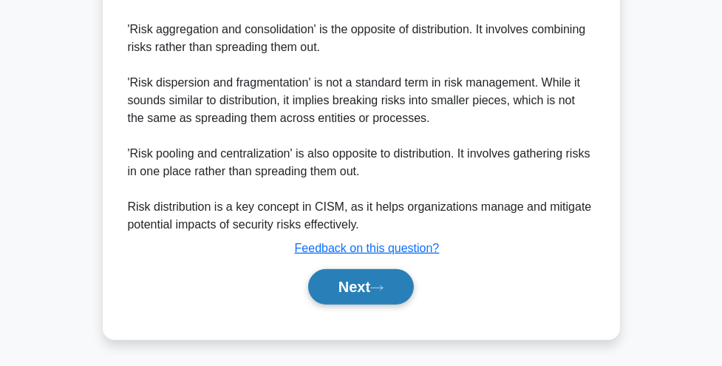
click at [380, 296] on button "Next" at bounding box center [361, 286] width 106 height 35
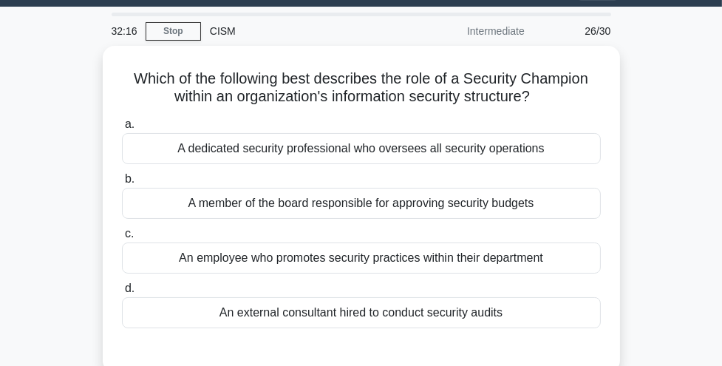
scroll to position [35, 0]
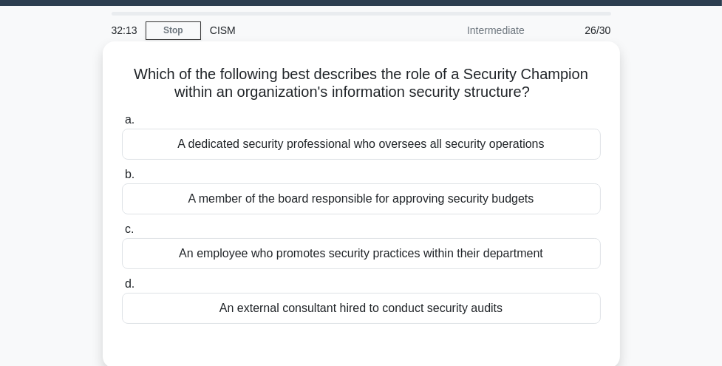
click at [392, 248] on div "An employee who promotes security practices within their department" at bounding box center [361, 253] width 479 height 31
click at [122, 234] on input "c. An employee who promotes security practices within their department" at bounding box center [122, 230] width 0 height 10
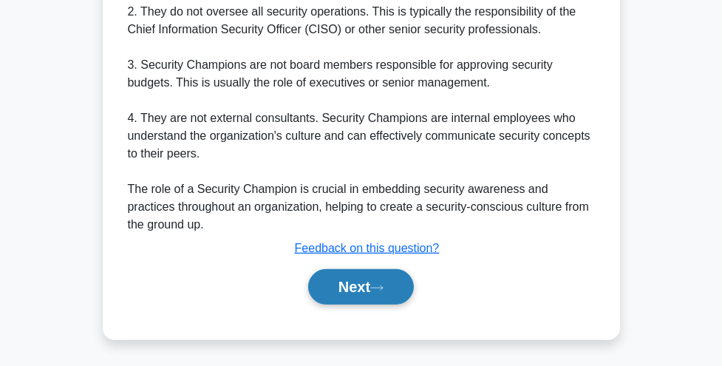
click at [384, 284] on icon at bounding box center [376, 288] width 13 height 8
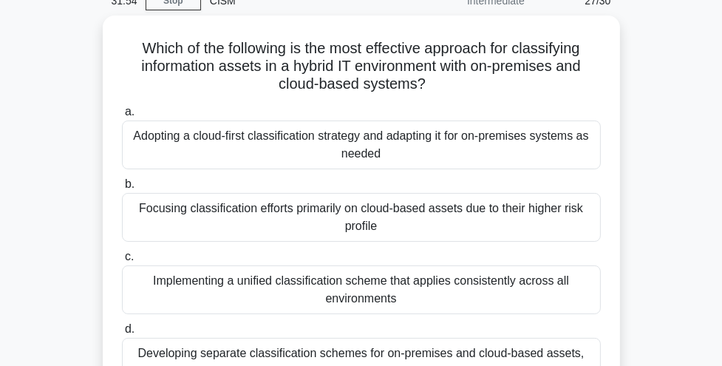
scroll to position [90, 0]
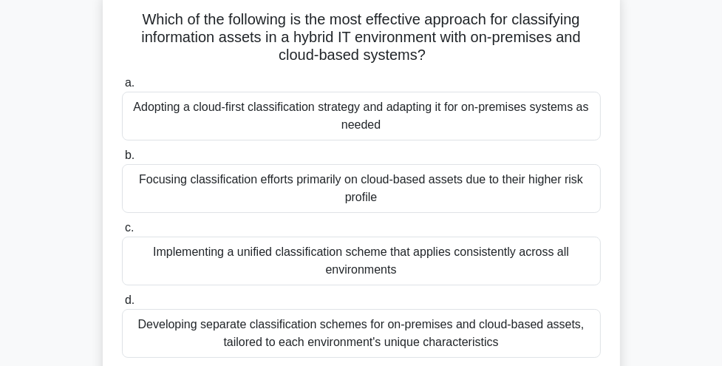
click at [381, 273] on div "Implementing a unified classification scheme that applies consistently across a…" at bounding box center [361, 260] width 479 height 49
click at [122, 233] on input "c. Implementing a unified classification scheme that applies consistently acros…" at bounding box center [122, 228] width 0 height 10
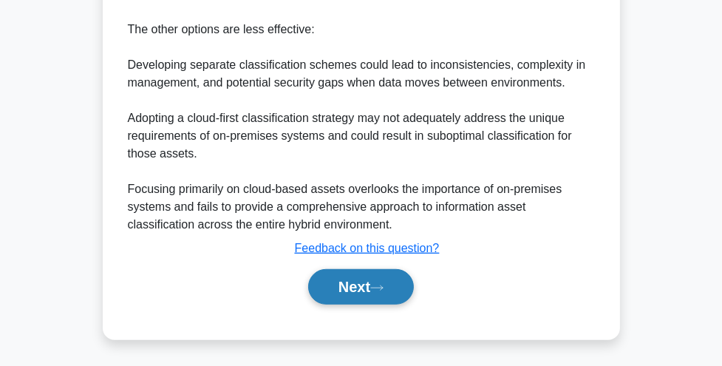
click at [375, 285] on button "Next" at bounding box center [361, 286] width 106 height 35
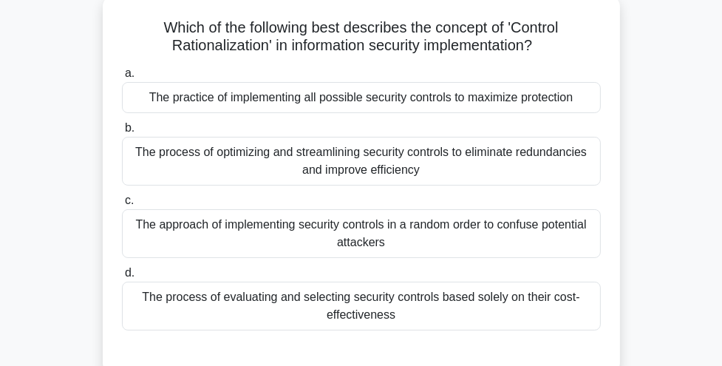
scroll to position [87, 0]
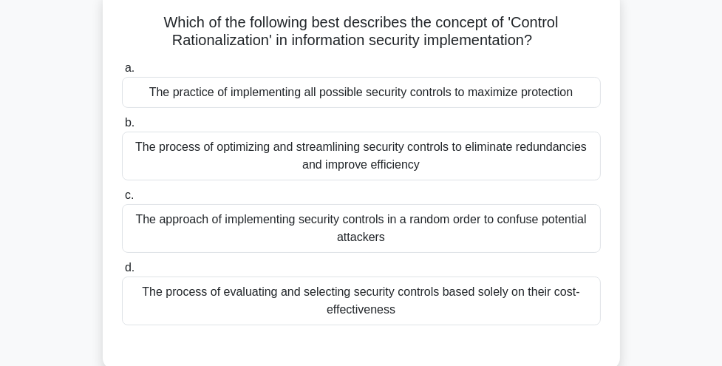
click at [409, 145] on div "The process of optimizing and streamlining security controls to eliminate redun…" at bounding box center [361, 156] width 479 height 49
click at [122, 128] on input "b. The process of optimizing and streamlining security controls to eliminate re…" at bounding box center [122, 123] width 0 height 10
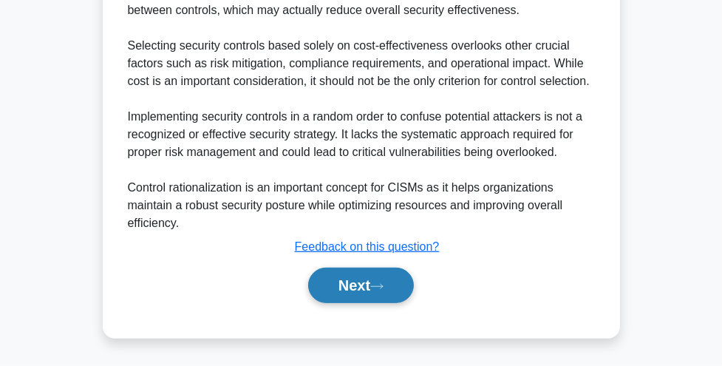
click at [364, 285] on button "Next" at bounding box center [361, 285] width 106 height 35
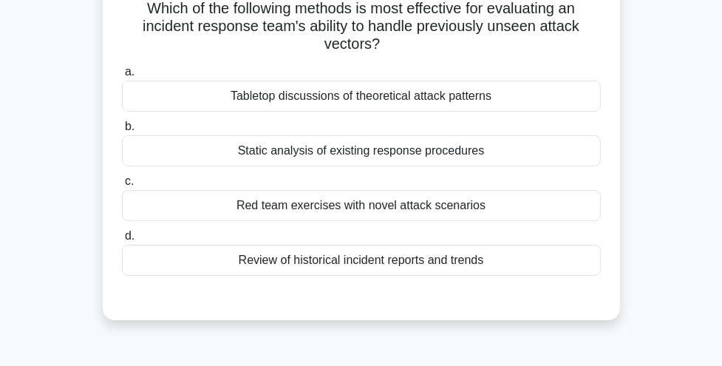
scroll to position [62, 0]
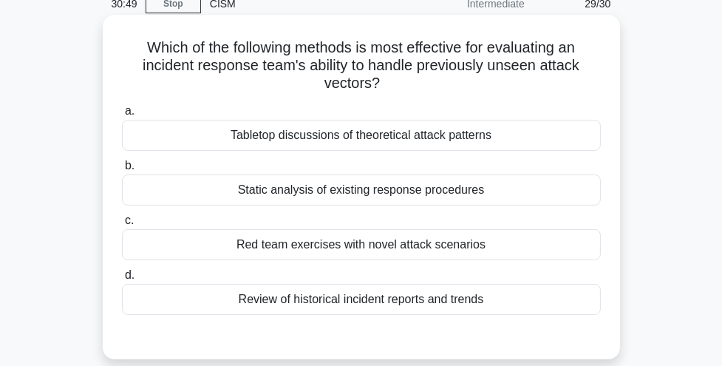
click at [370, 238] on div "Red team exercises with novel attack scenarios" at bounding box center [361, 244] width 479 height 31
click at [122, 225] on input "c. Red team exercises with novel attack scenarios" at bounding box center [122, 221] width 0 height 10
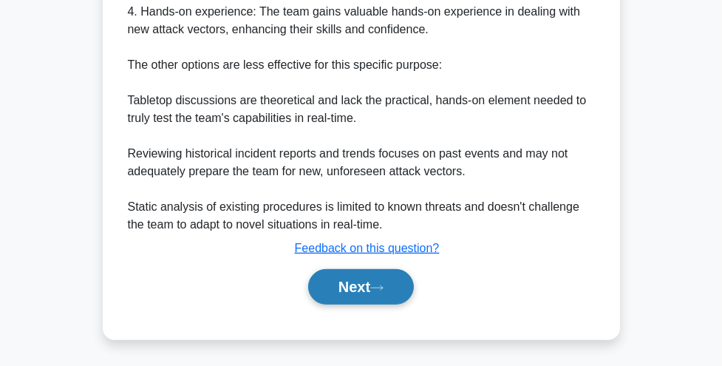
click at [358, 275] on button "Next" at bounding box center [361, 286] width 106 height 35
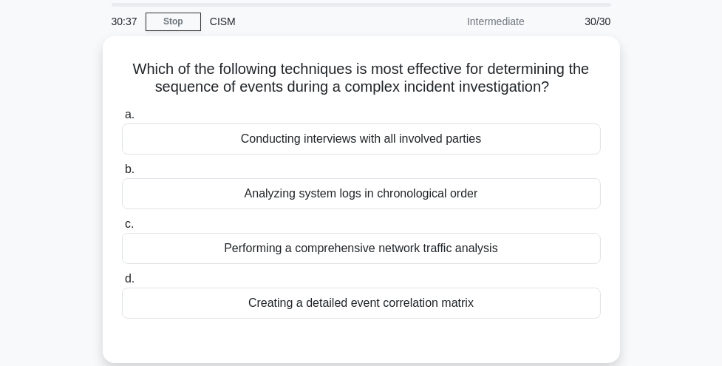
scroll to position [43, 0]
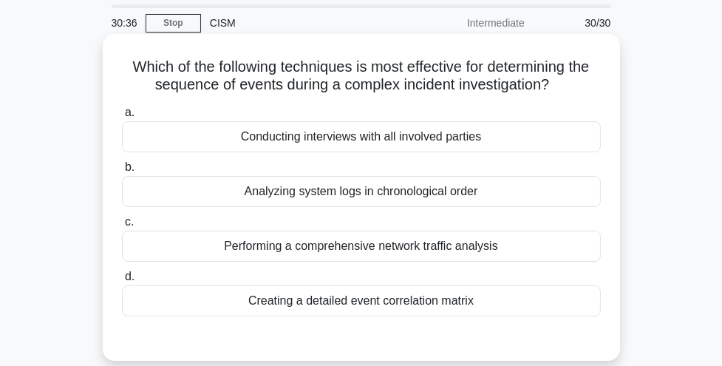
click at [384, 182] on div "Analyzing system logs in chronological order" at bounding box center [361, 191] width 479 height 31
click at [122, 172] on input "b. Analyzing system logs in chronological order" at bounding box center [122, 168] width 0 height 10
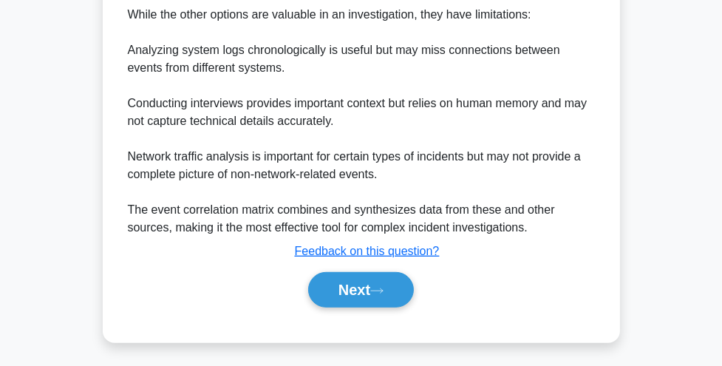
scroll to position [752, 0]
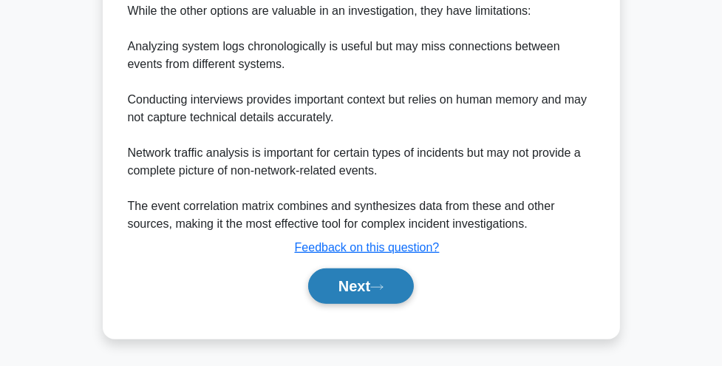
click at [357, 285] on button "Next" at bounding box center [361, 285] width 106 height 35
